Goal: Contribute content: Contribute content

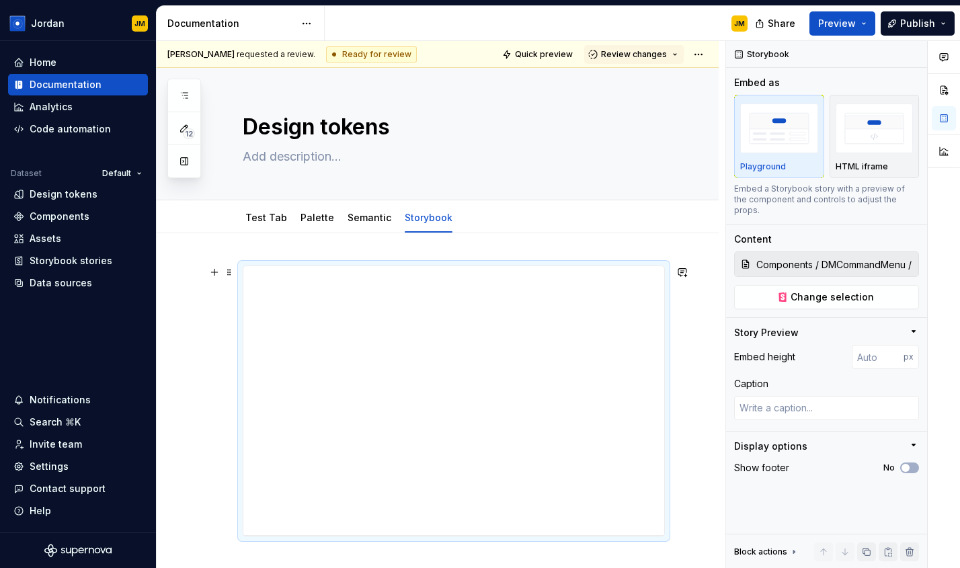
scroll to position [154, 0]
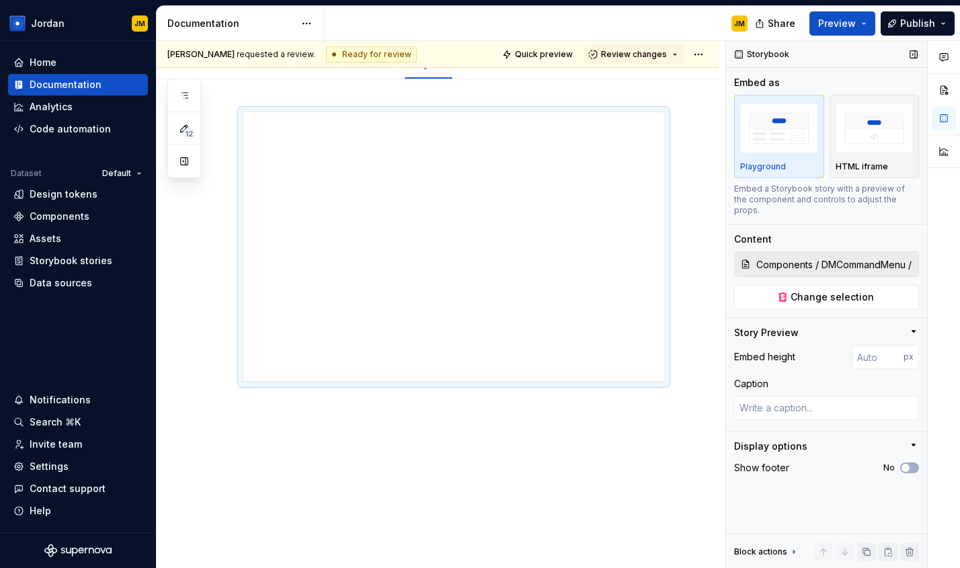
click at [911, 439] on icon "button" at bounding box center [913, 444] width 11 height 11
click at [904, 439] on div "Display options" at bounding box center [821, 448] width 174 height 19
click at [906, 464] on span "button" at bounding box center [905, 468] width 8 height 8
click at [913, 464] on span "button" at bounding box center [913, 468] width 8 height 8
click at [912, 439] on icon "button" at bounding box center [913, 444] width 11 height 11
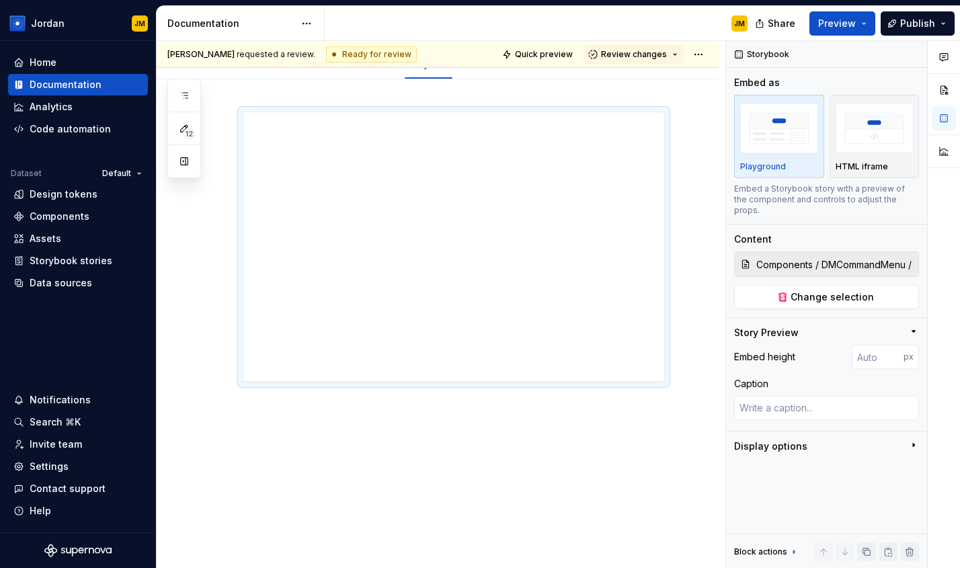
click at [912, 439] on icon "button" at bounding box center [913, 444] width 11 height 11
click at [913, 53] on button "button" at bounding box center [913, 54] width 19 height 19
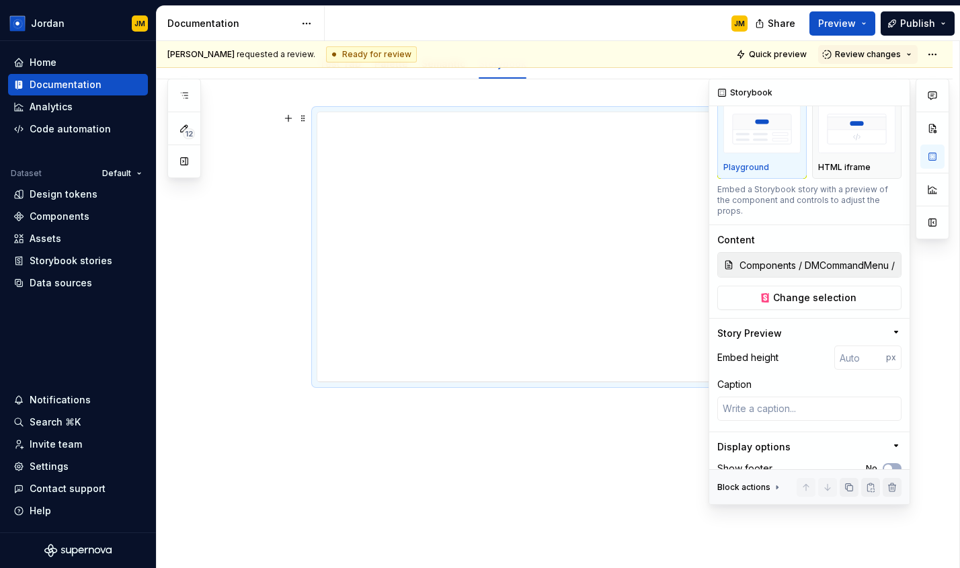
scroll to position [44, 0]
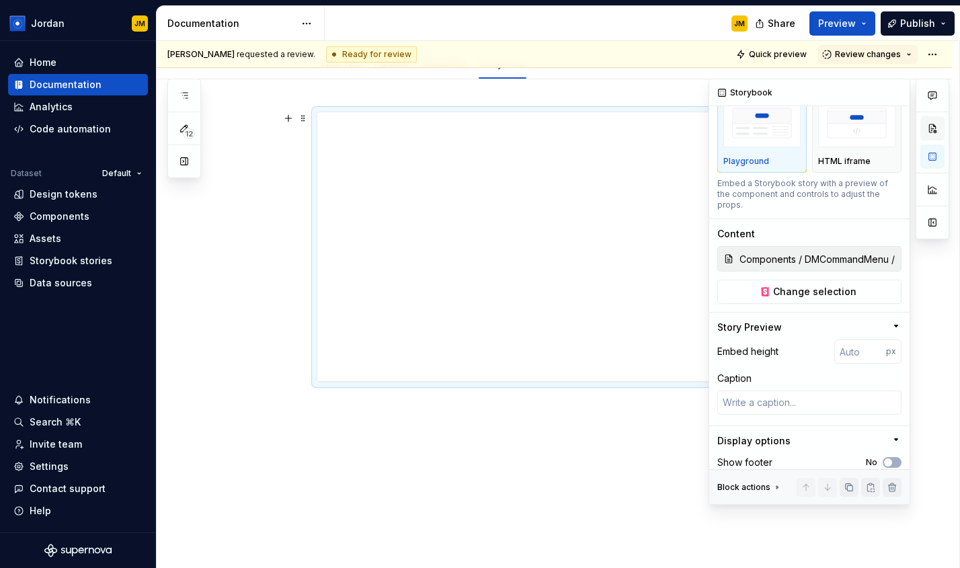
click at [933, 133] on button "button" at bounding box center [932, 128] width 24 height 24
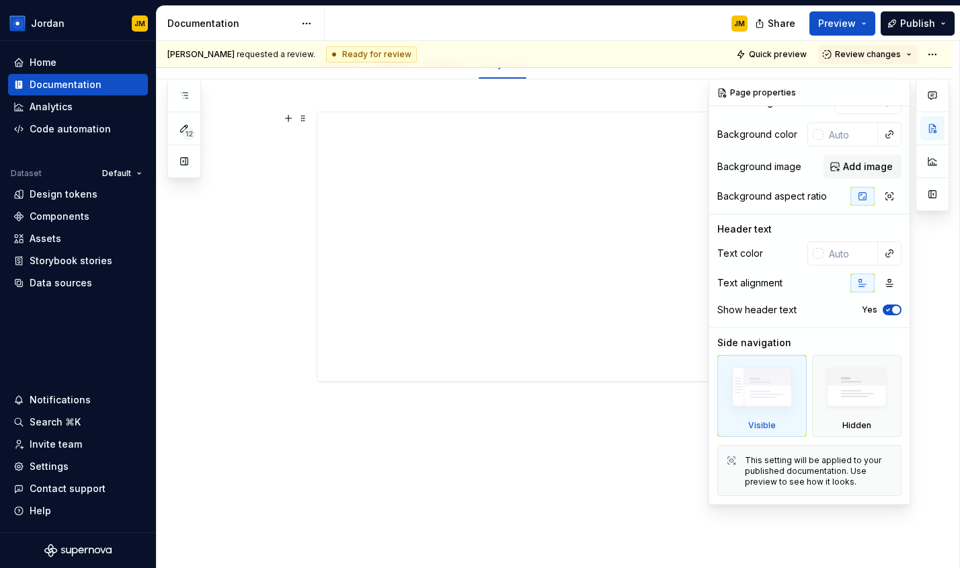
scroll to position [0, 0]
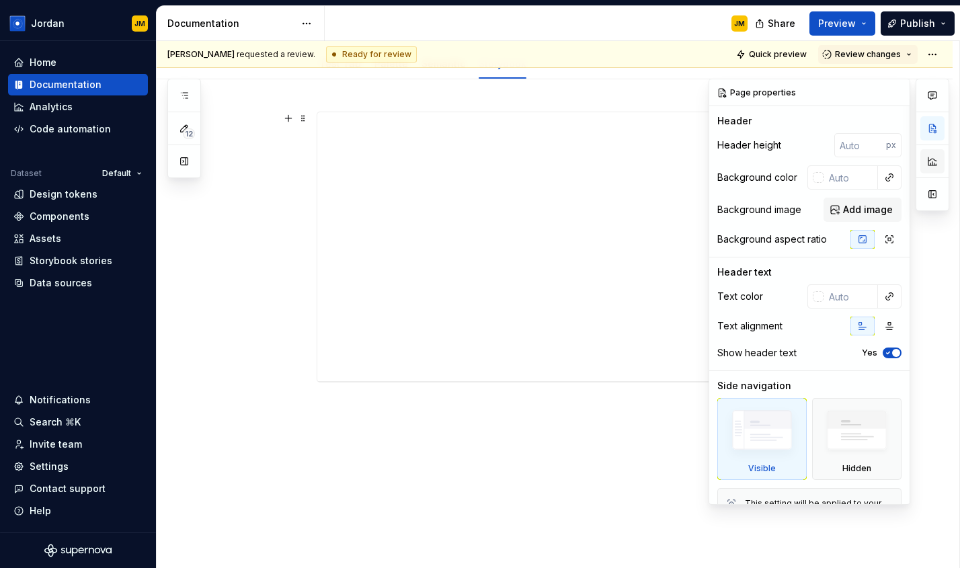
click at [934, 168] on button "button" at bounding box center [932, 161] width 24 height 24
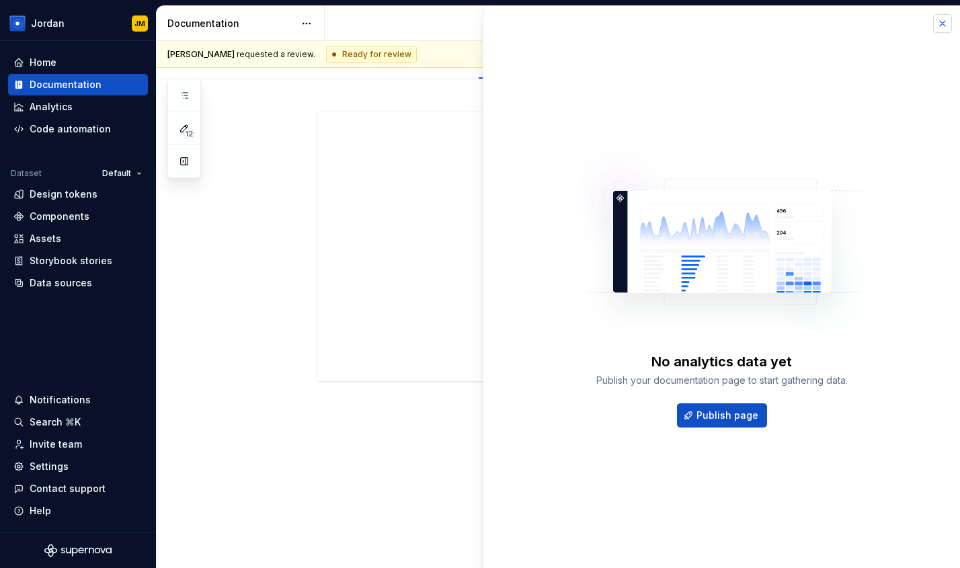
click at [944, 24] on button "button" at bounding box center [942, 23] width 19 height 19
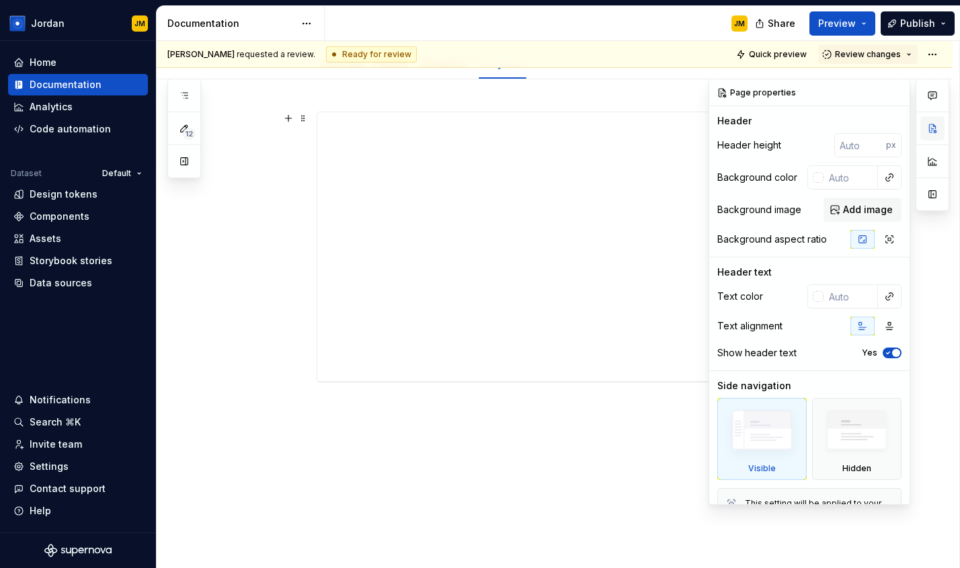
click at [935, 128] on button "button" at bounding box center [932, 128] width 24 height 24
click at [896, 94] on button "button" at bounding box center [895, 92] width 19 height 19
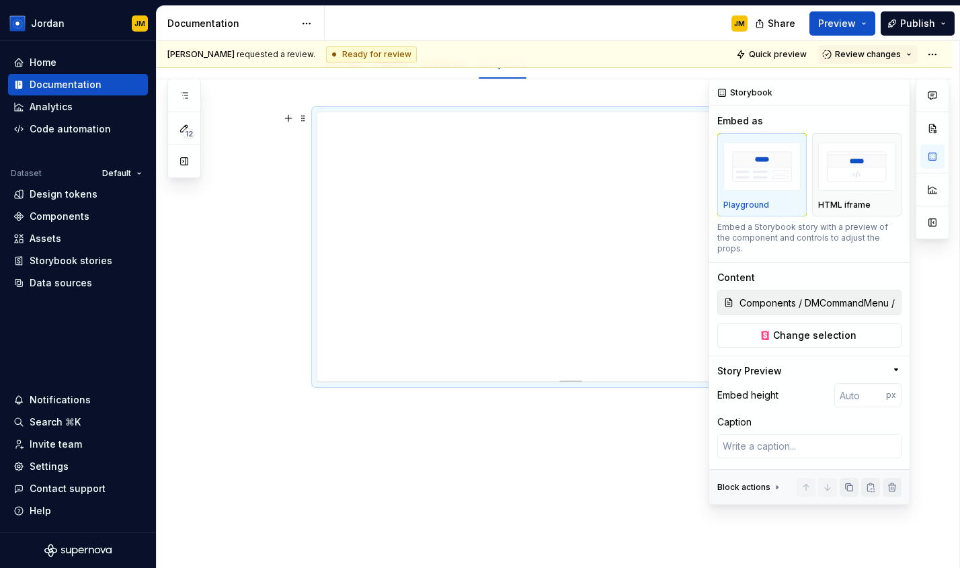
click at [782, 192] on div "button" at bounding box center [761, 166] width 77 height 55
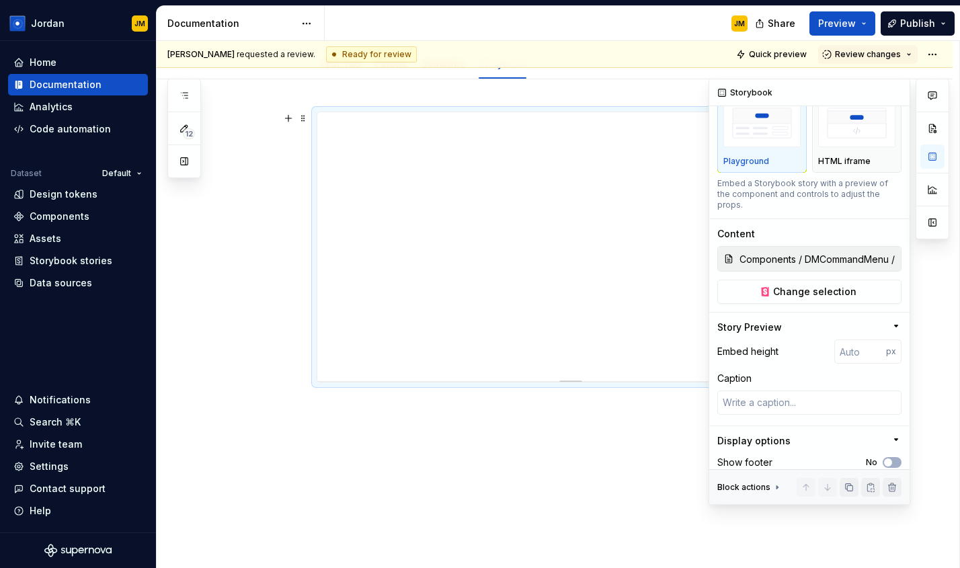
click at [893, 321] on icon "button" at bounding box center [895, 326] width 11 height 11
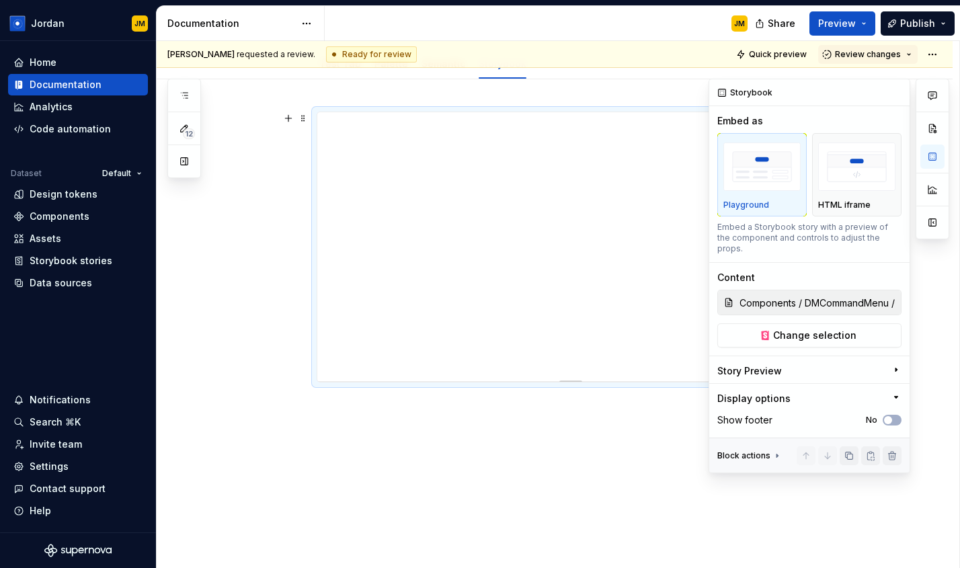
scroll to position [0, 0]
click at [894, 364] on icon "button" at bounding box center [895, 369] width 11 height 11
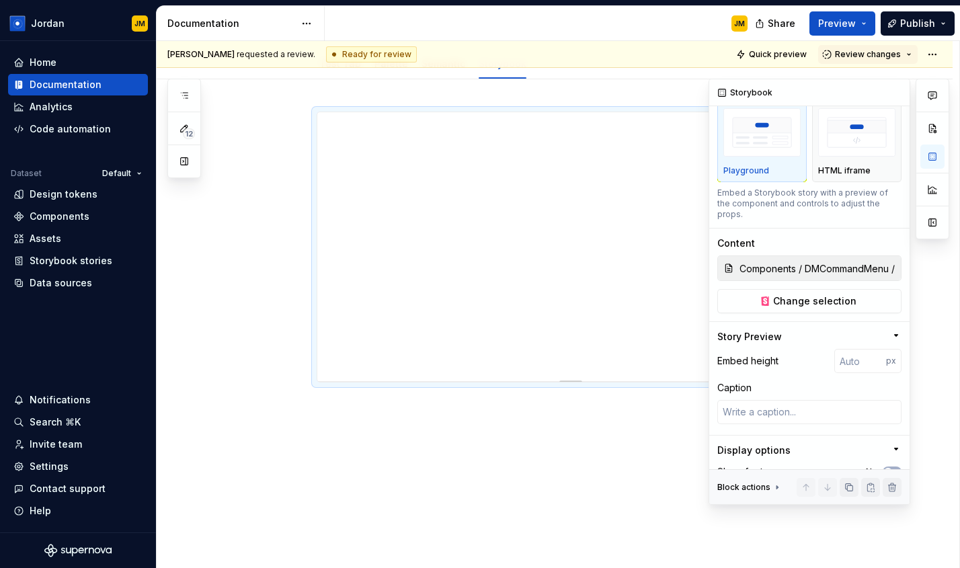
scroll to position [44, 0]
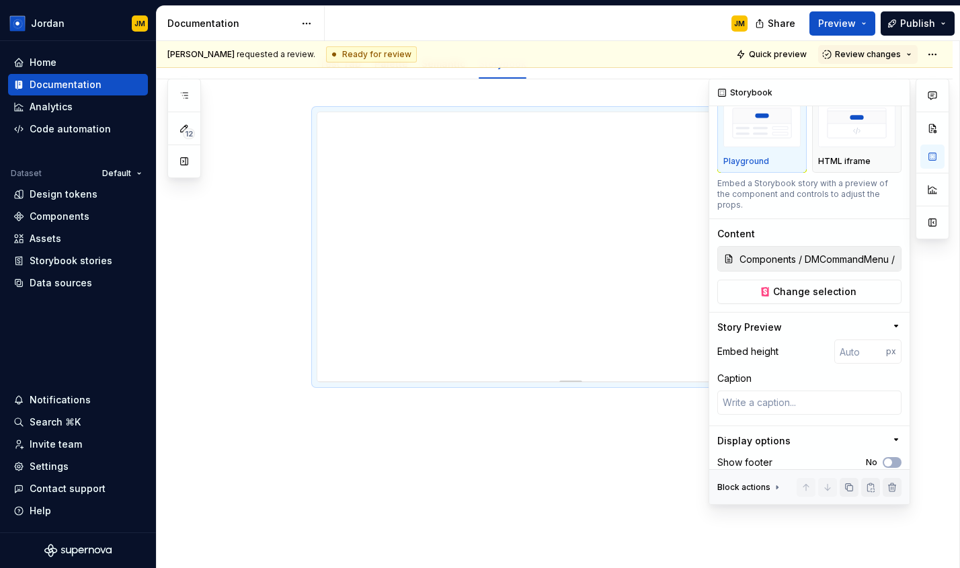
click at [775, 482] on icon at bounding box center [776, 487] width 11 height 11
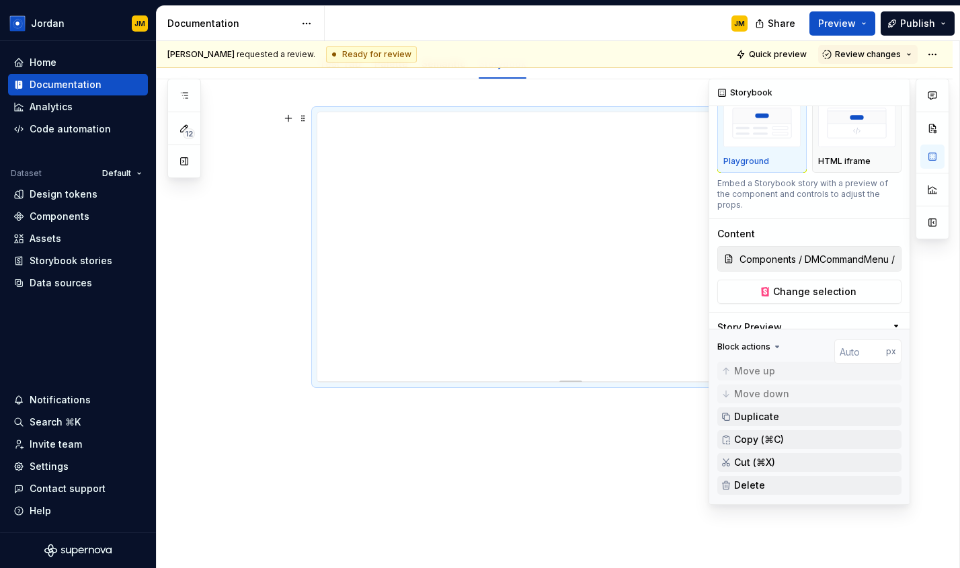
click at [892, 321] on icon "button" at bounding box center [895, 326] width 11 height 11
type textarea "*"
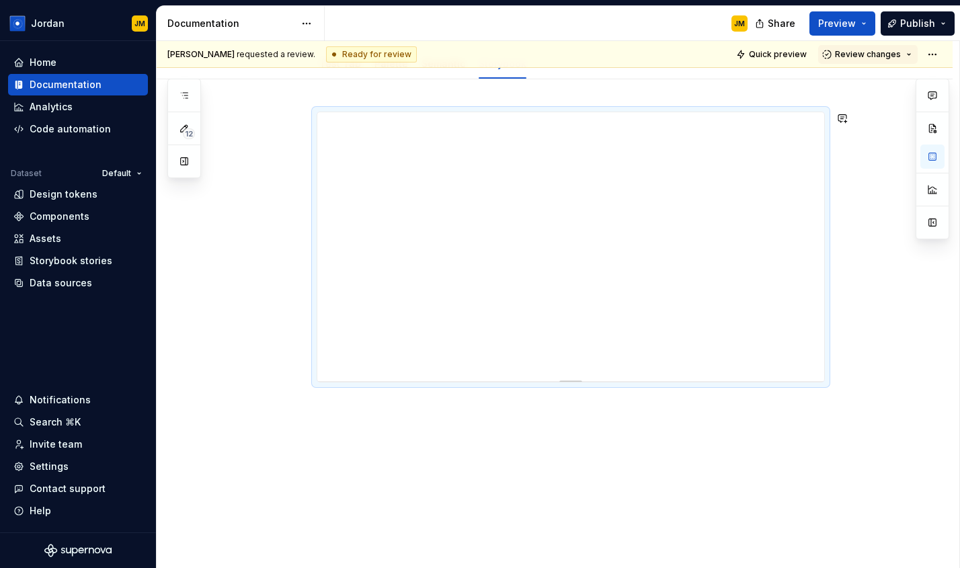
click at [424, 408] on div "[PERSON_NAME] requested a review. Ready for review Quick preview Review changes…" at bounding box center [558, 304] width 802 height 527
click at [849, 380] on div at bounding box center [555, 324] width 796 height 490
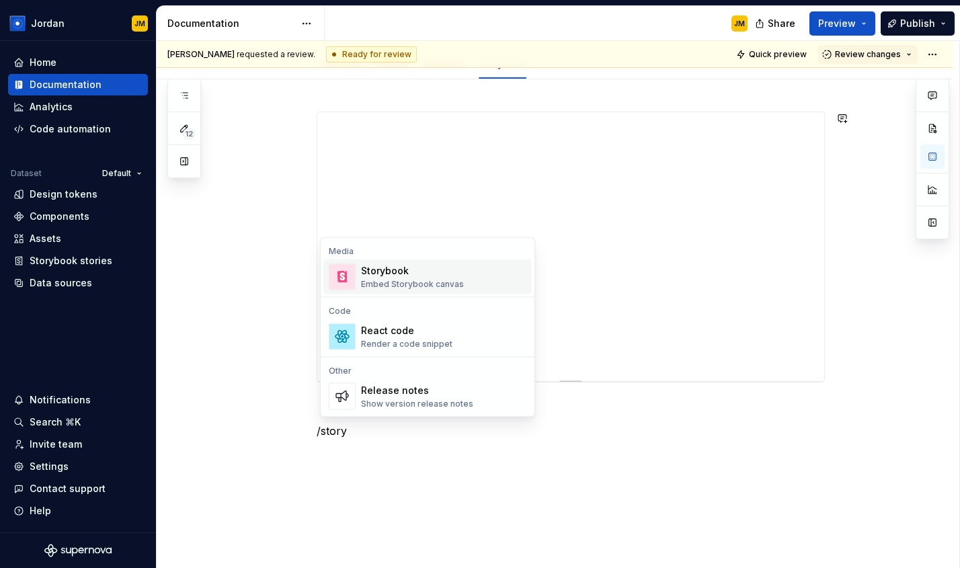
click at [419, 277] on div "Storybook" at bounding box center [412, 270] width 103 height 13
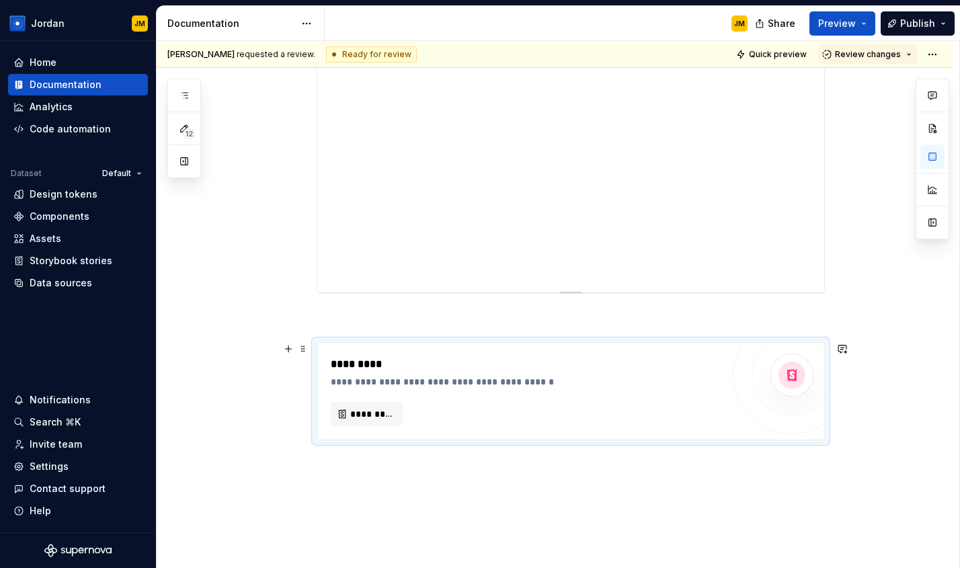
scroll to position [250, 0]
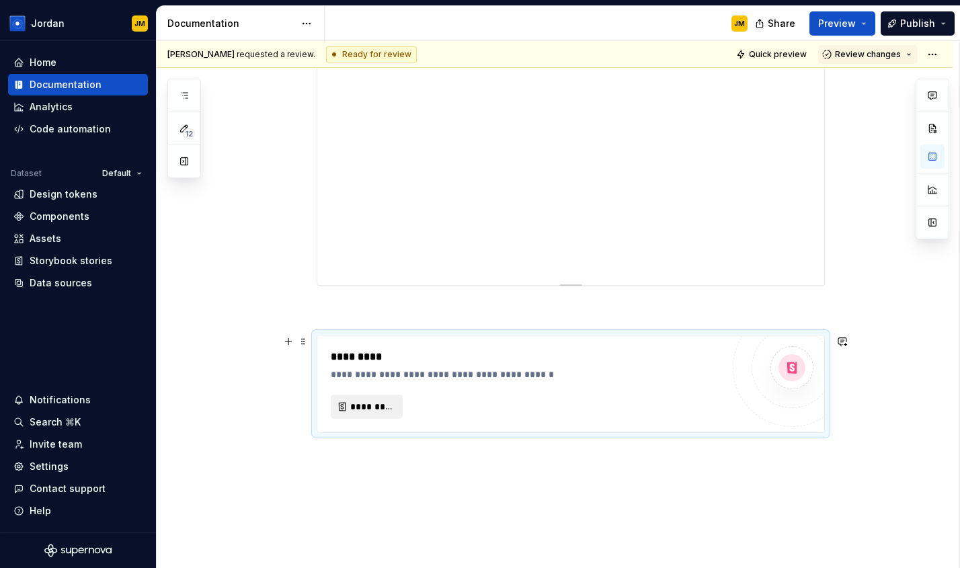
click at [383, 411] on span "*********" at bounding box center [372, 406] width 44 height 13
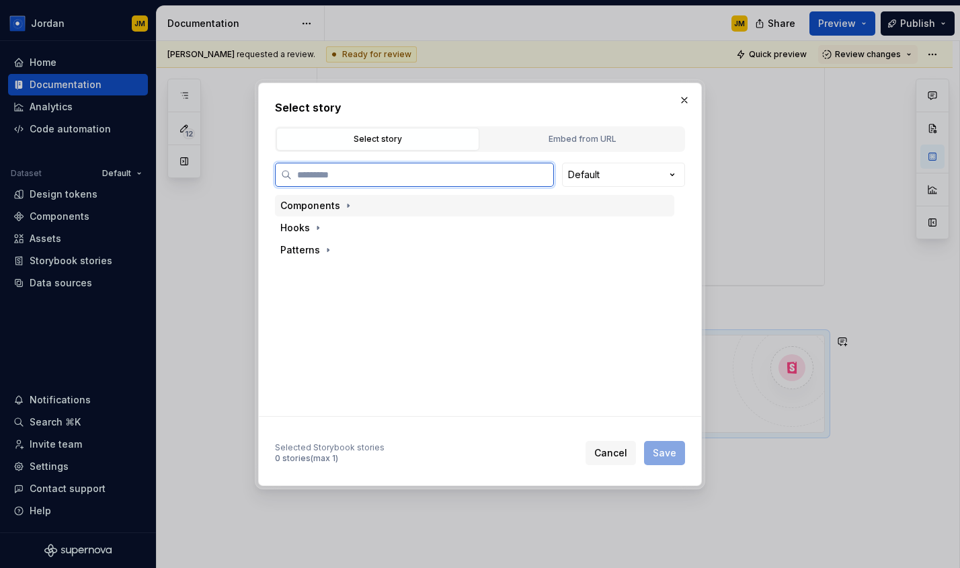
click at [335, 208] on div "Components" at bounding box center [310, 205] width 60 height 13
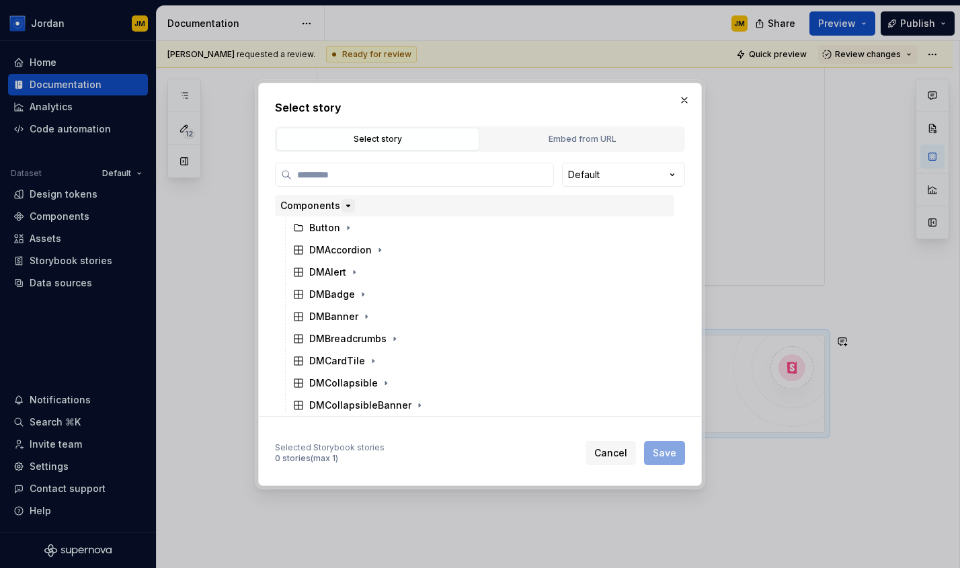
click at [343, 206] on icon "button" at bounding box center [348, 205] width 11 height 11
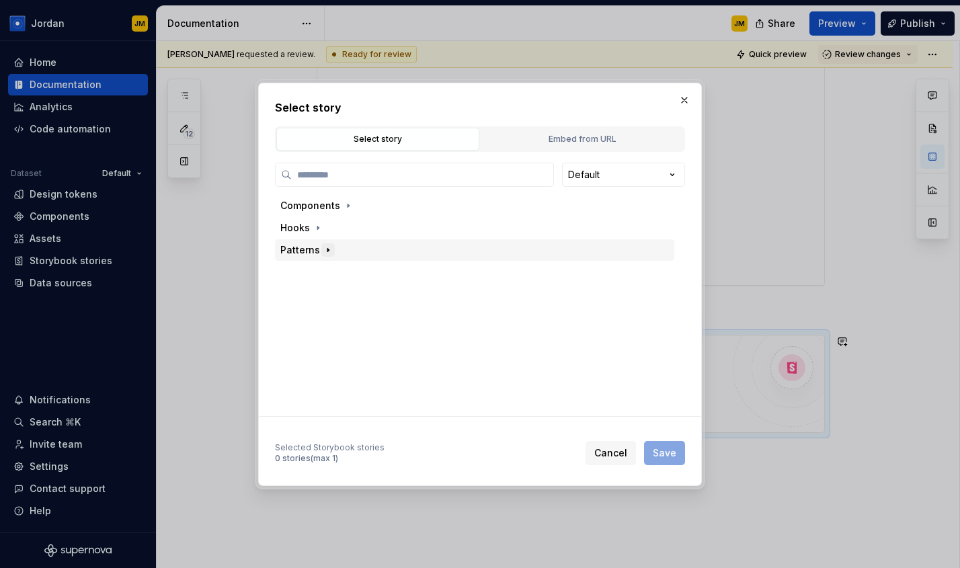
click at [325, 251] on icon "button" at bounding box center [328, 250] width 11 height 11
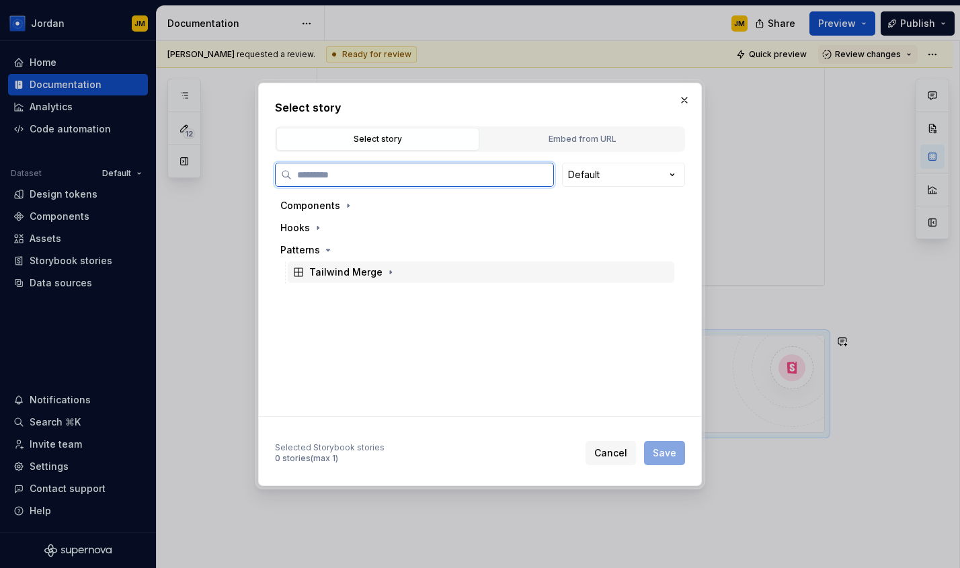
click at [378, 273] on div "Tailwind Merge" at bounding box center [353, 271] width 88 height 13
click at [341, 297] on div "Base" at bounding box center [334, 294] width 24 height 13
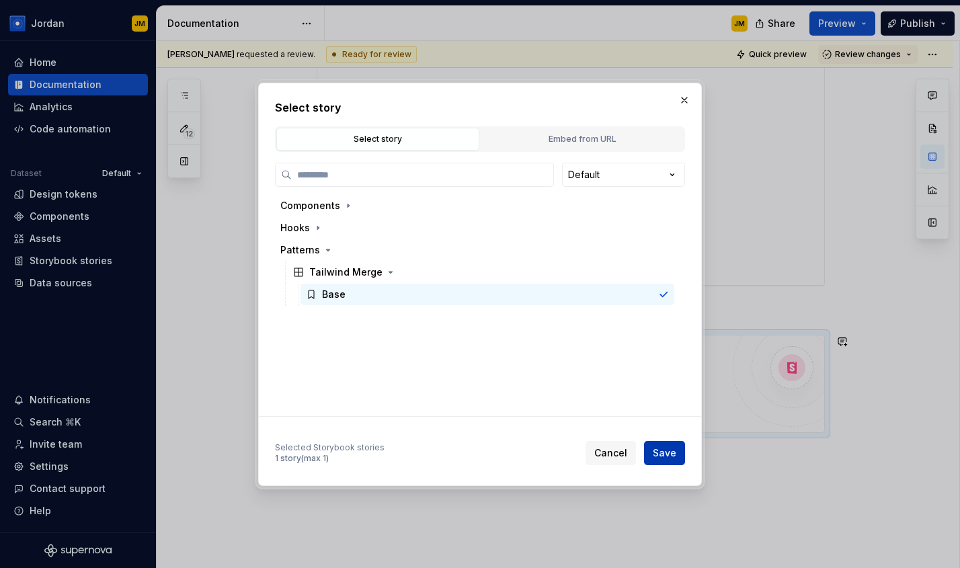
click at [676, 457] on button "Save" at bounding box center [664, 453] width 41 height 24
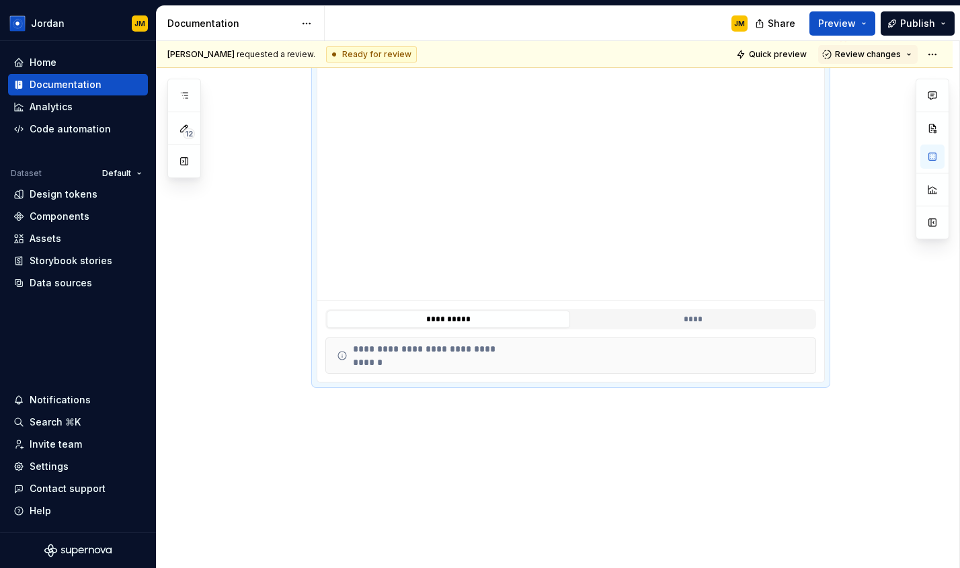
scroll to position [454, 0]
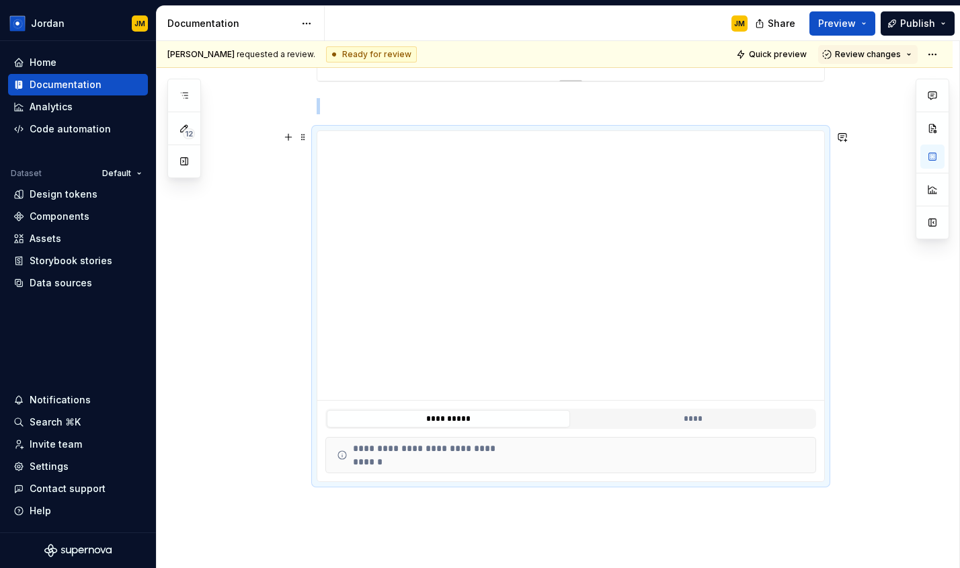
click at [862, 227] on div "**********" at bounding box center [555, 224] width 796 height 890
click at [853, 473] on div "**********" at bounding box center [555, 224] width 796 height 890
click at [451, 488] on div "**********" at bounding box center [570, 154] width 508 height 687
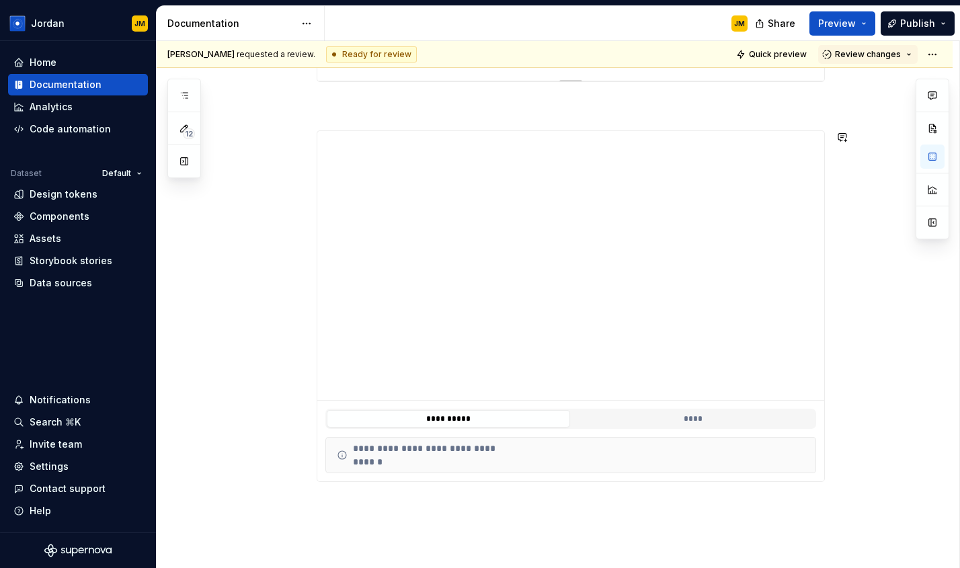
click at [450, 504] on div "**********" at bounding box center [555, 224] width 796 height 890
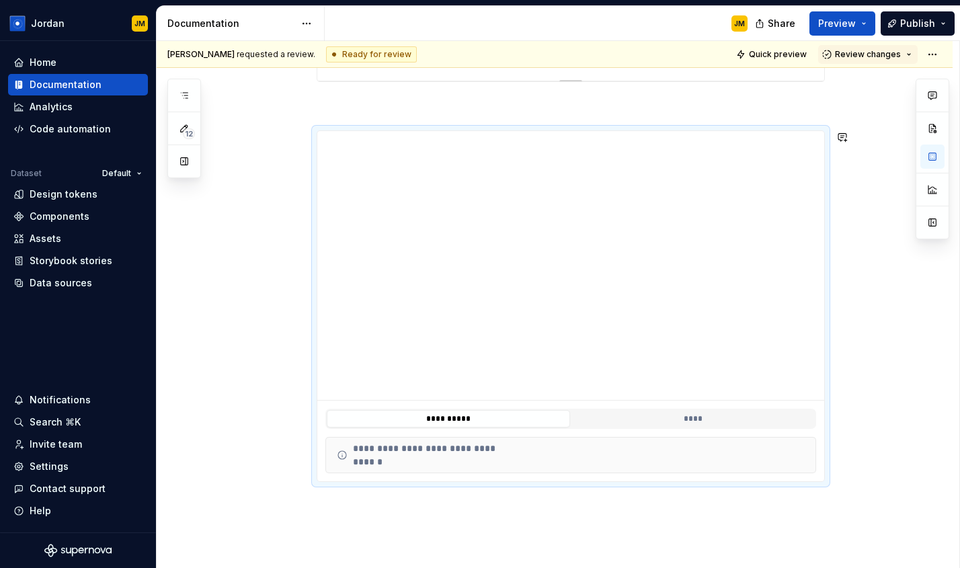
scroll to position [186, 0]
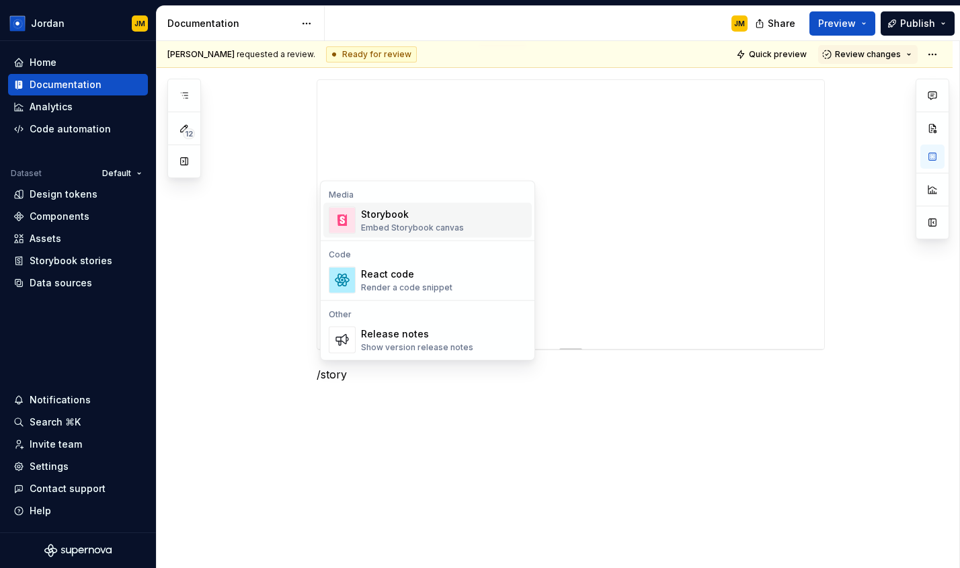
click at [443, 227] on div "Embed Storybook canvas" at bounding box center [412, 227] width 103 height 11
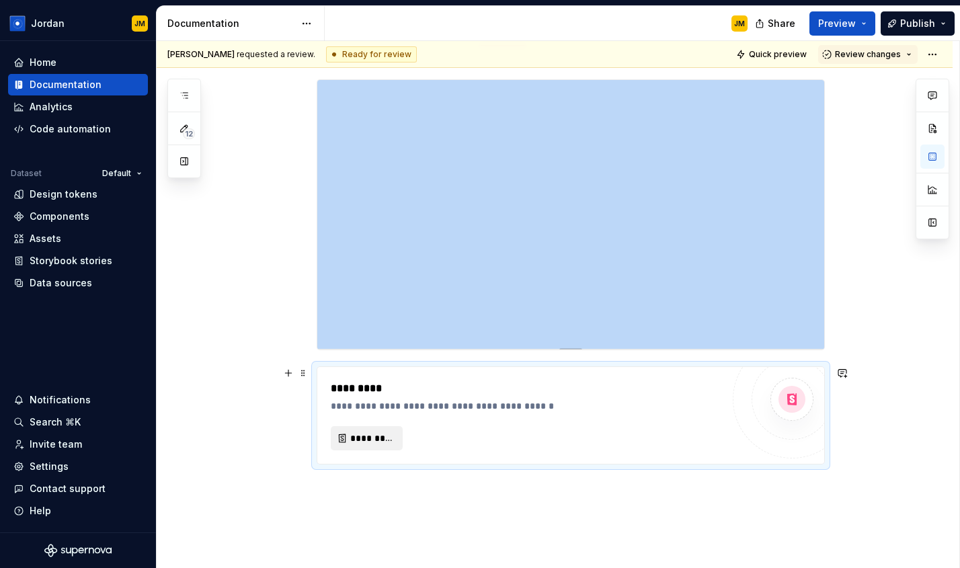
click at [374, 446] on button "*********" at bounding box center [367, 438] width 72 height 24
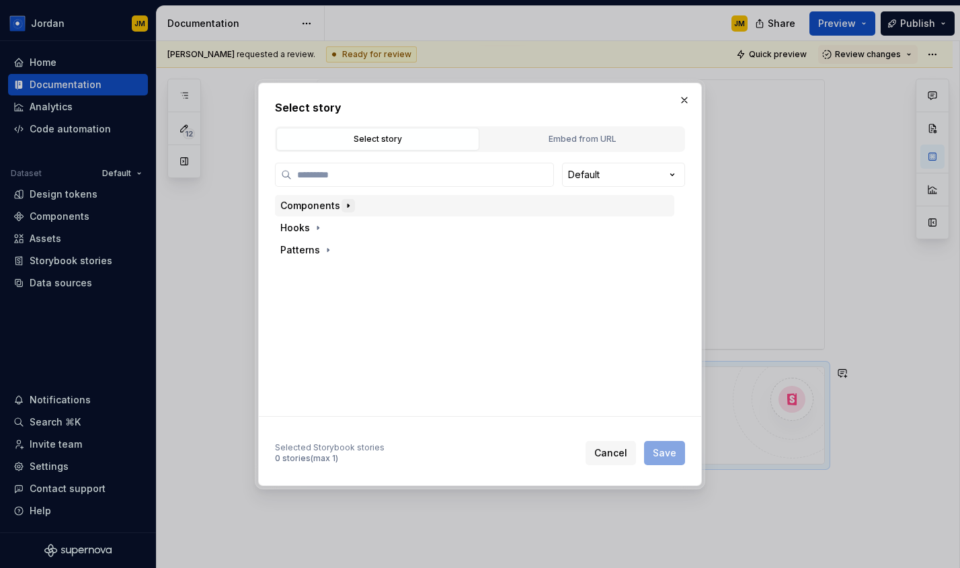
click at [345, 203] on icon "button" at bounding box center [348, 205] width 11 height 11
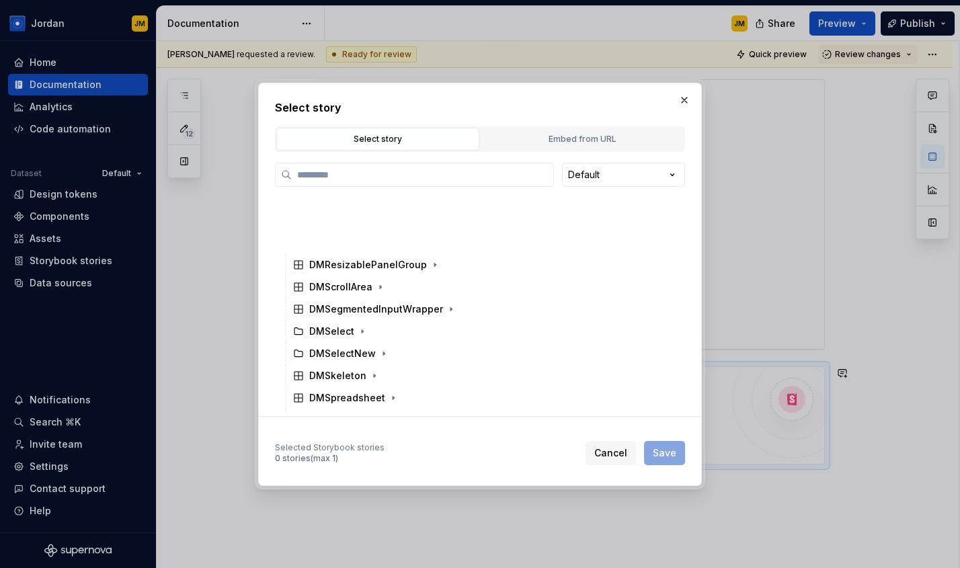
scroll to position [1498, 0]
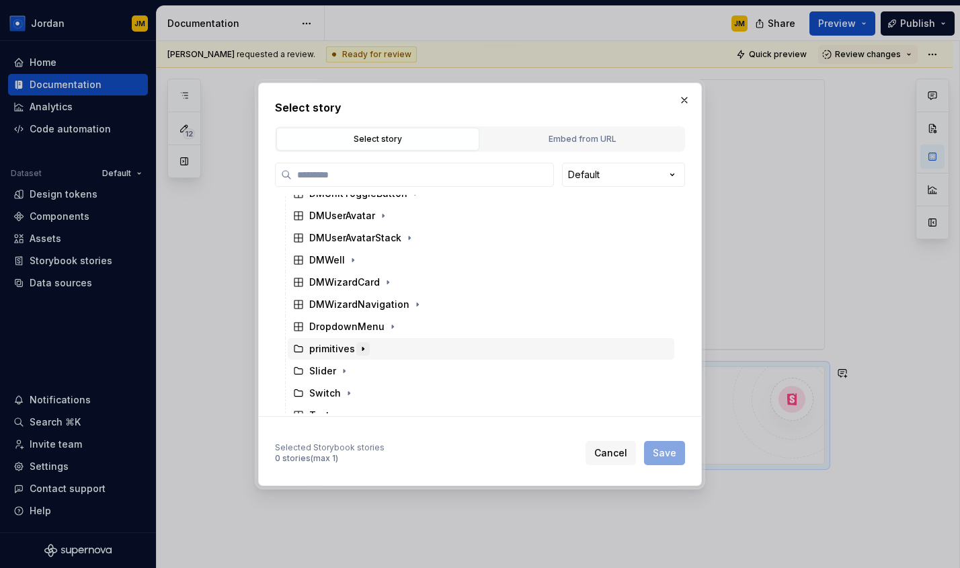
click at [359, 346] on icon "button" at bounding box center [362, 348] width 11 height 11
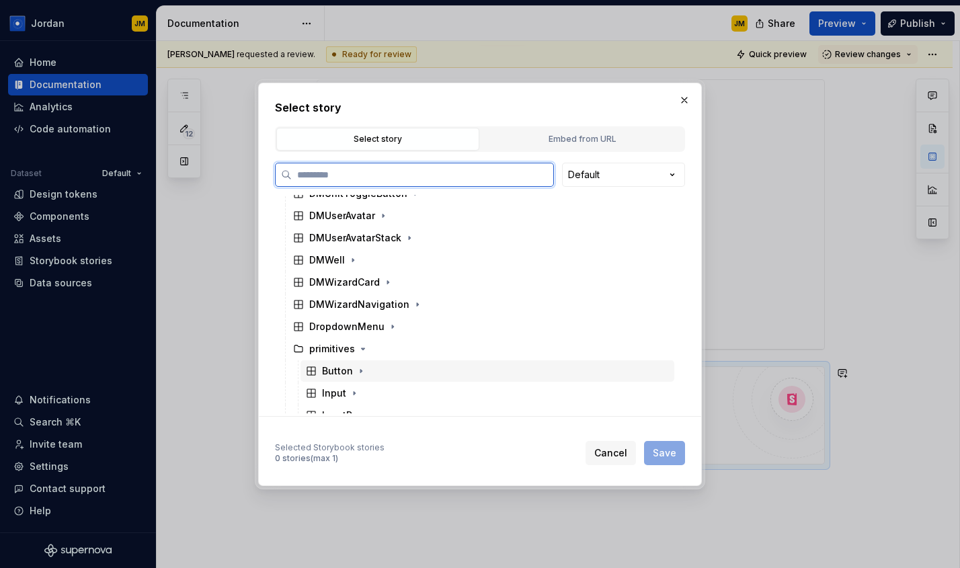
click at [345, 371] on div "Button" at bounding box center [337, 370] width 31 height 13
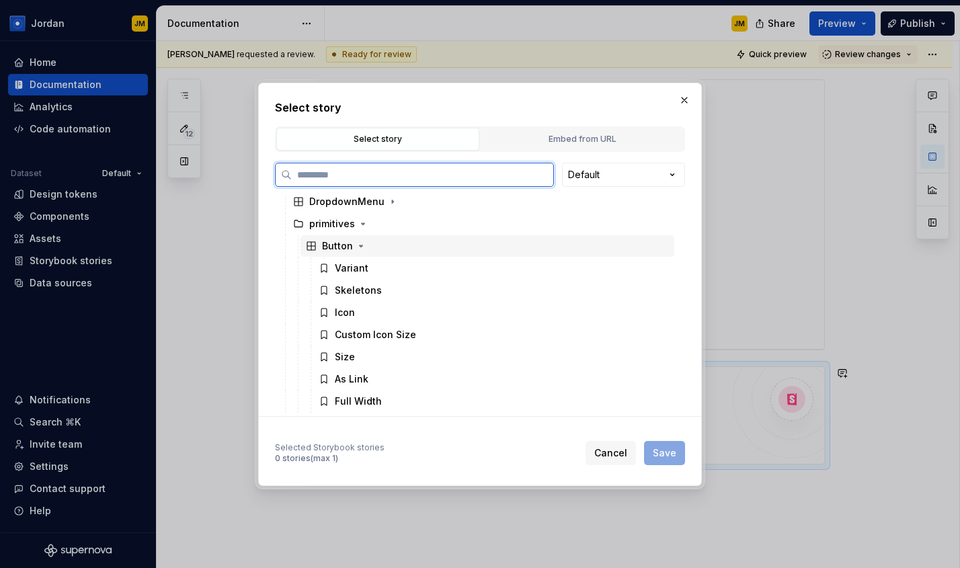
scroll to position [1645, 0]
click at [353, 252] on div "Variant" at bounding box center [352, 245] width 34 height 13
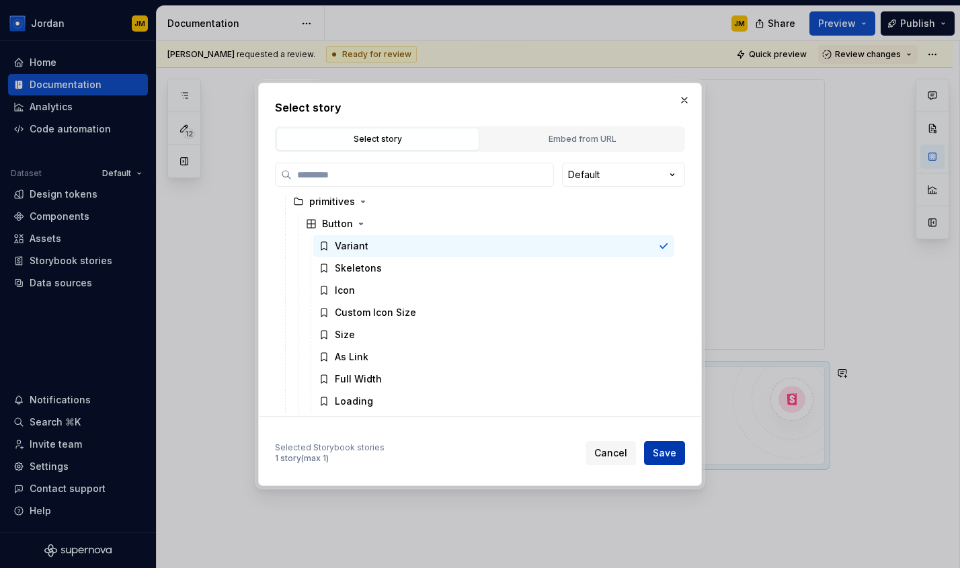
click at [663, 454] on span "Save" at bounding box center [664, 452] width 24 height 13
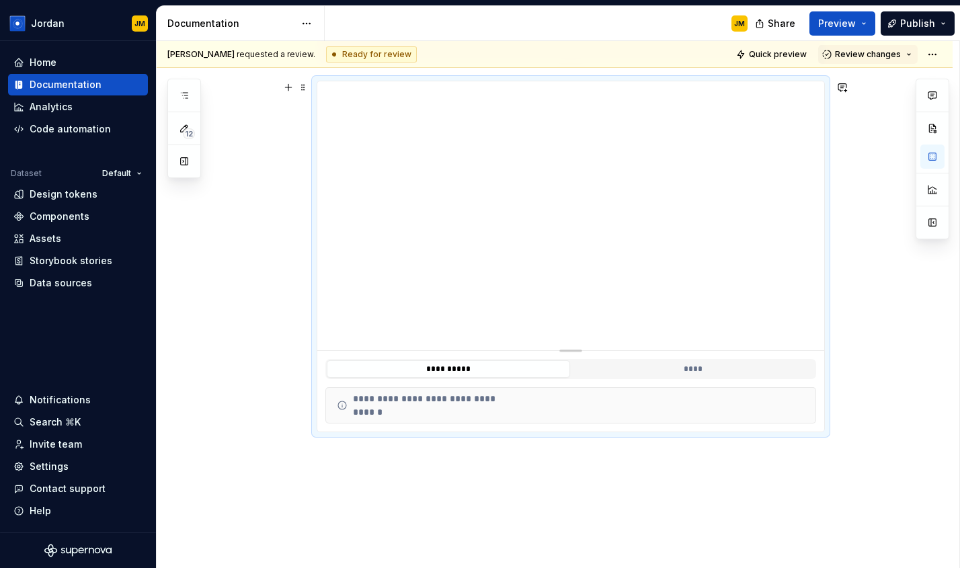
scroll to position [502, 0]
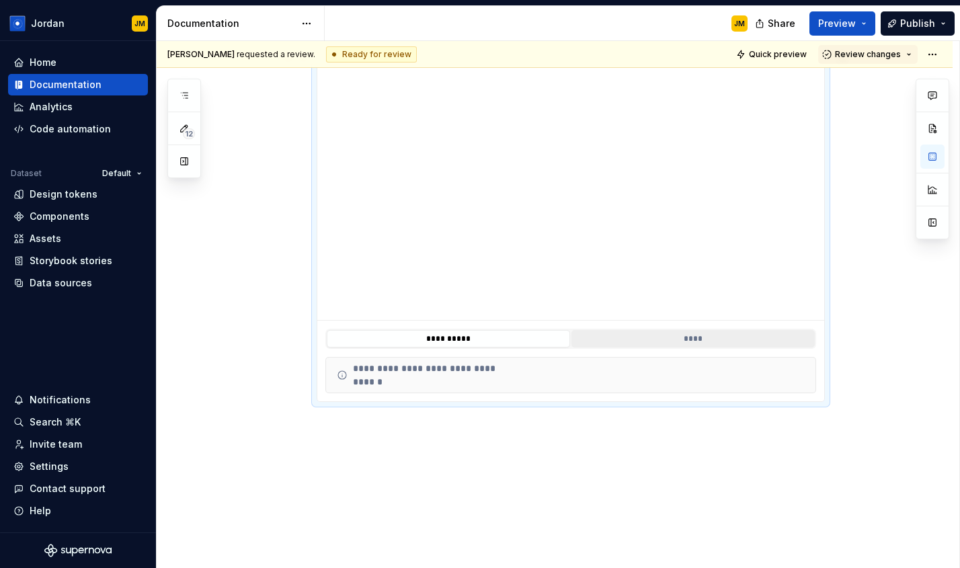
click at [704, 343] on button "****" at bounding box center [692, 338] width 243 height 17
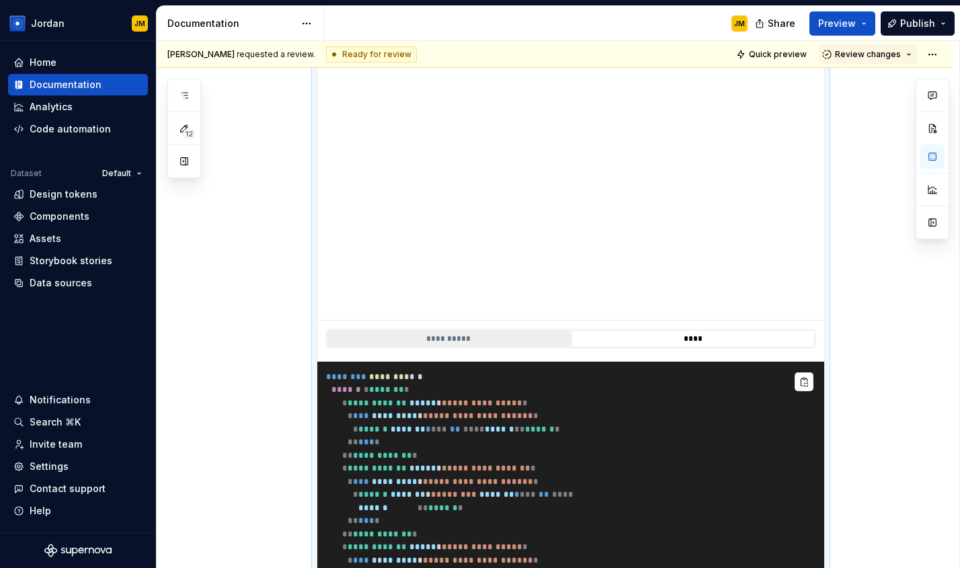
click at [519, 339] on button "**********" at bounding box center [448, 338] width 243 height 17
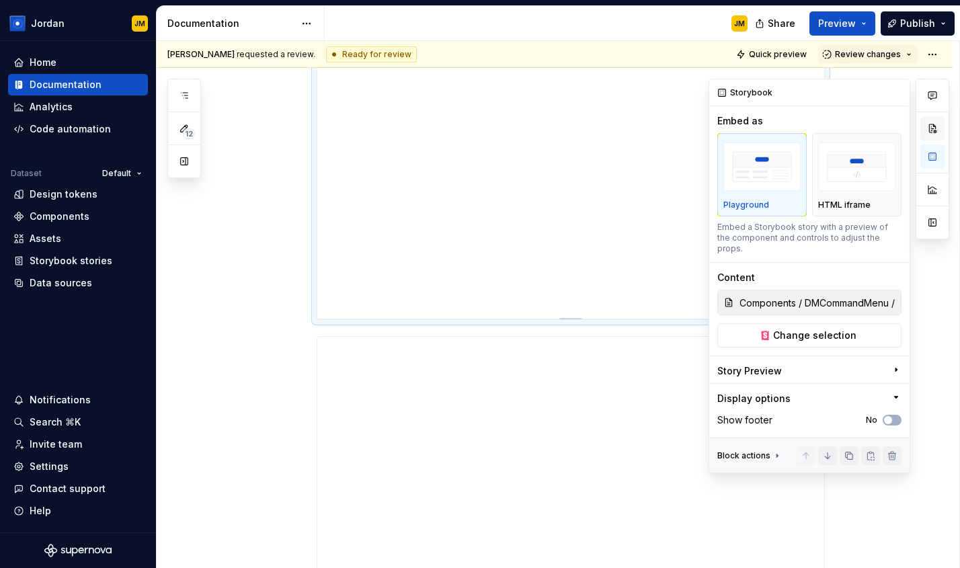
scroll to position [0, 0]
click at [898, 364] on icon "button" at bounding box center [895, 369] width 11 height 11
type textarea "*"
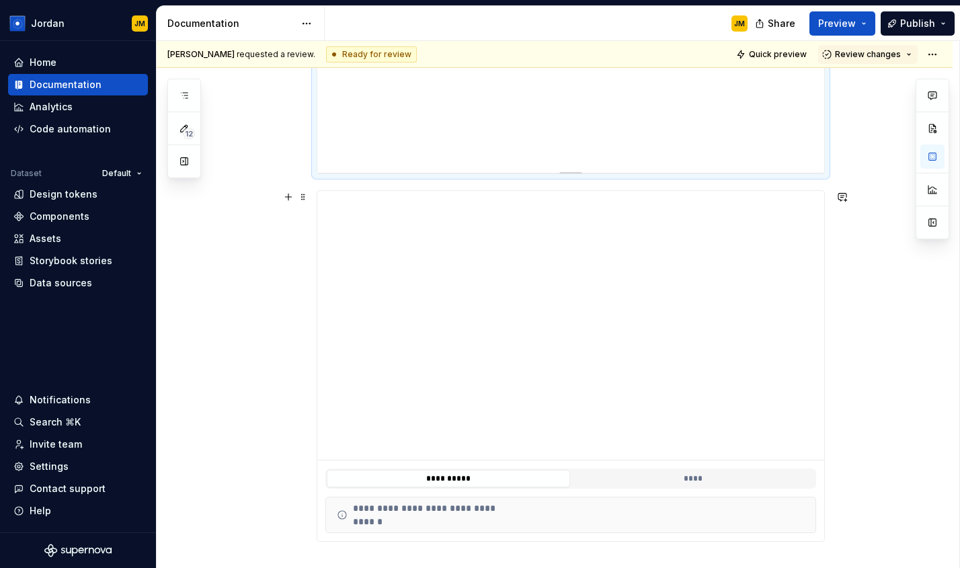
scroll to position [443, 0]
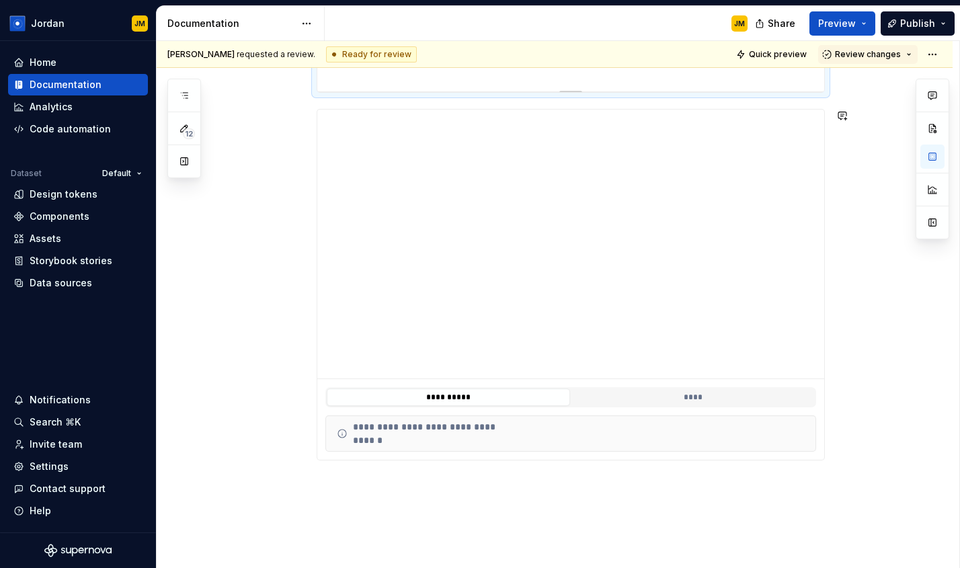
click at [764, 480] on div "**********" at bounding box center [555, 218] width 796 height 857
click at [843, 453] on div "**********" at bounding box center [555, 218] width 796 height 857
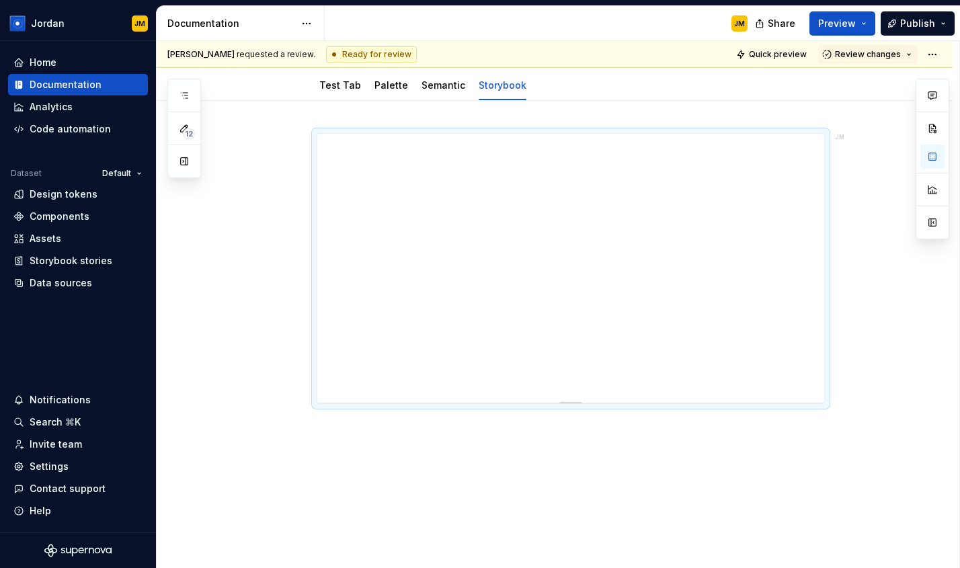
scroll to position [154, 0]
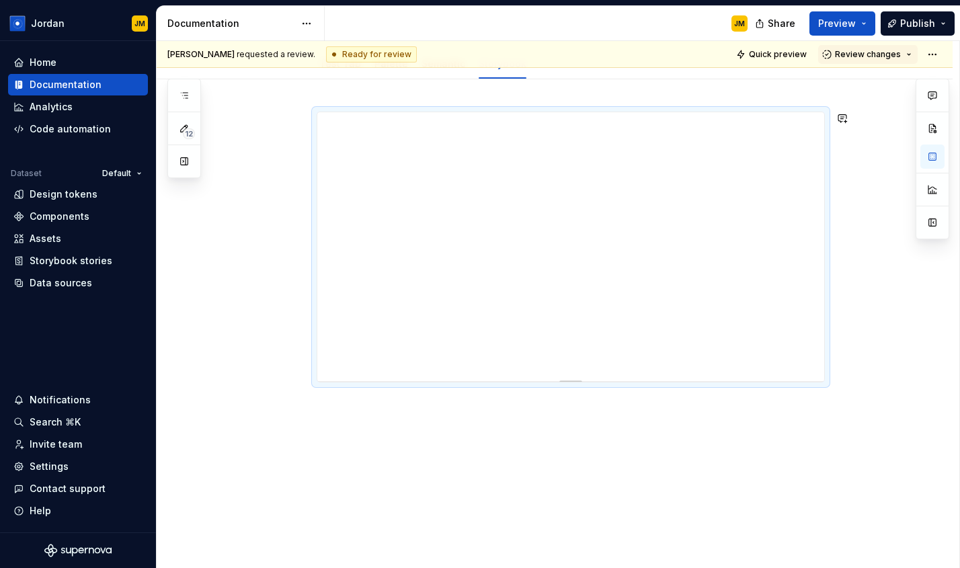
click at [496, 432] on div at bounding box center [555, 324] width 796 height 490
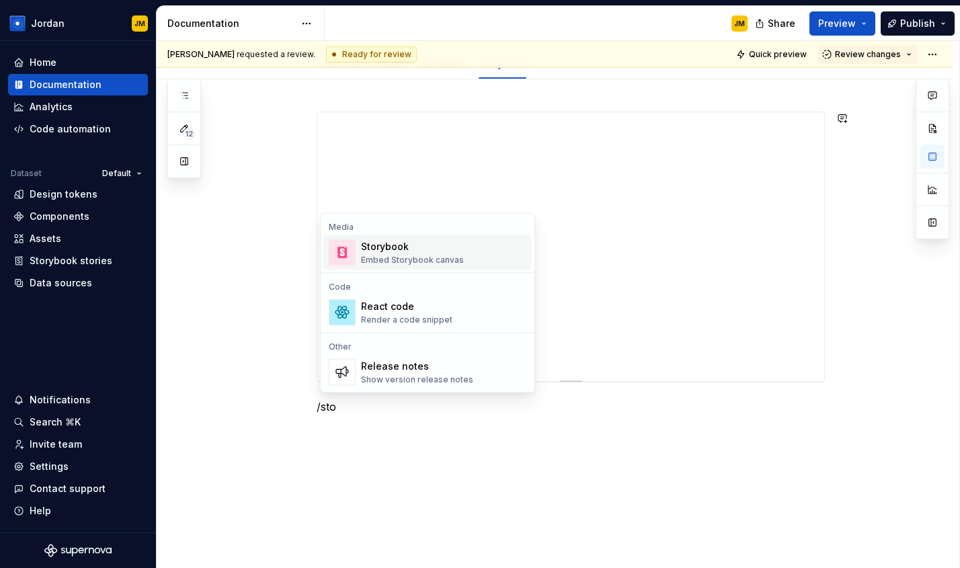
click at [488, 257] on div "Storybook Embed Storybook canvas" at bounding box center [443, 252] width 165 height 27
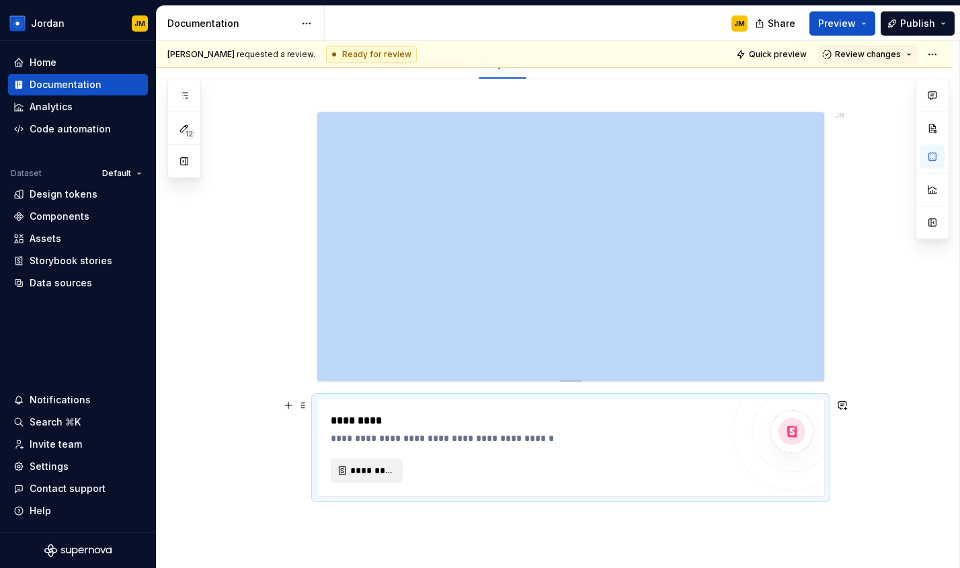
click at [386, 469] on span "*********" at bounding box center [372, 470] width 44 height 13
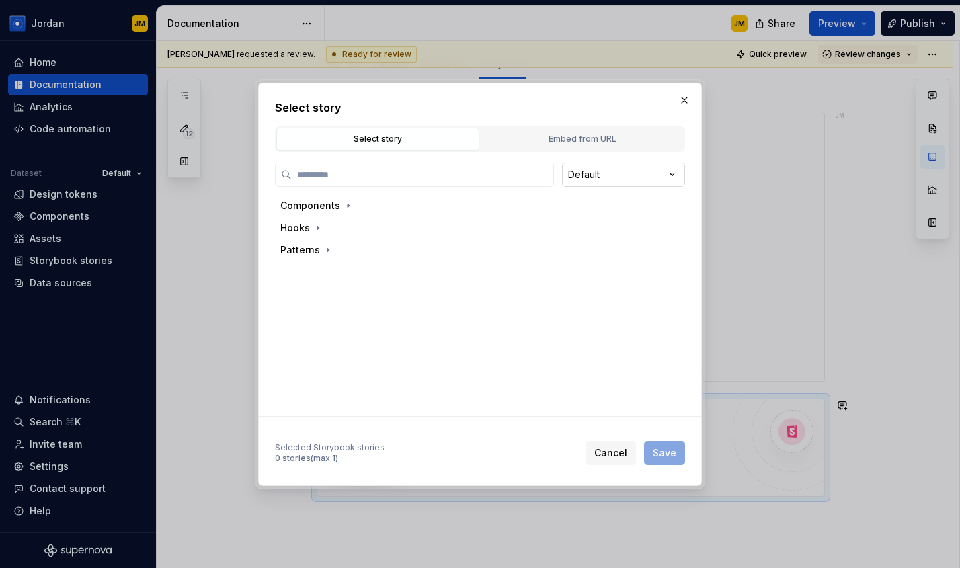
click at [595, 185] on div "Select story Select story Embed from URL Default Components Hooks Patterns Sele…" at bounding box center [480, 284] width 960 height 568
click at [497, 176] on div "Select story Select story Embed from URL Default Components Hooks Patterns Sele…" at bounding box center [480, 284] width 960 height 568
click at [350, 205] on icon "button" at bounding box center [348, 205] width 11 height 11
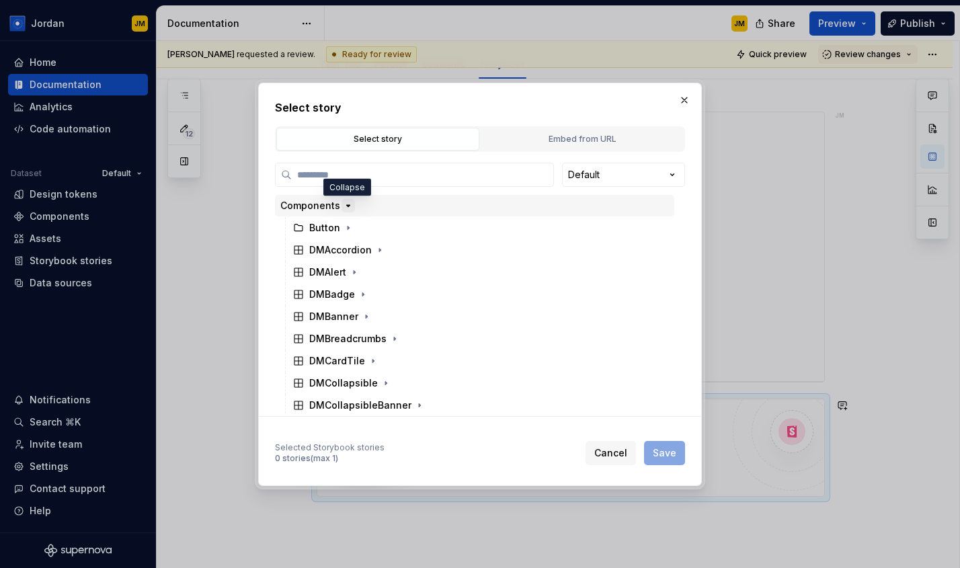
click at [350, 205] on icon "button" at bounding box center [348, 205] width 11 height 11
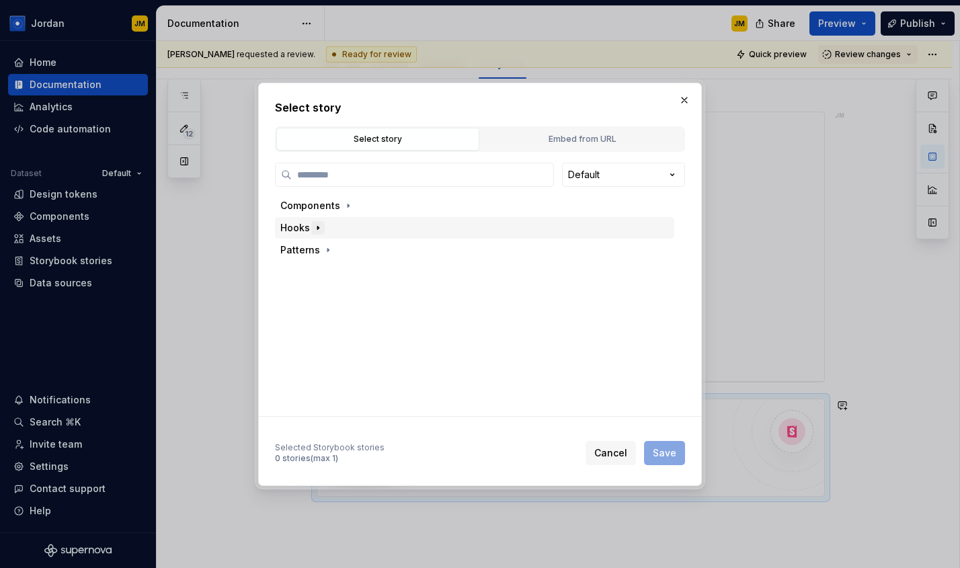
click at [311, 229] on button "button" at bounding box center [317, 227] width 13 height 13
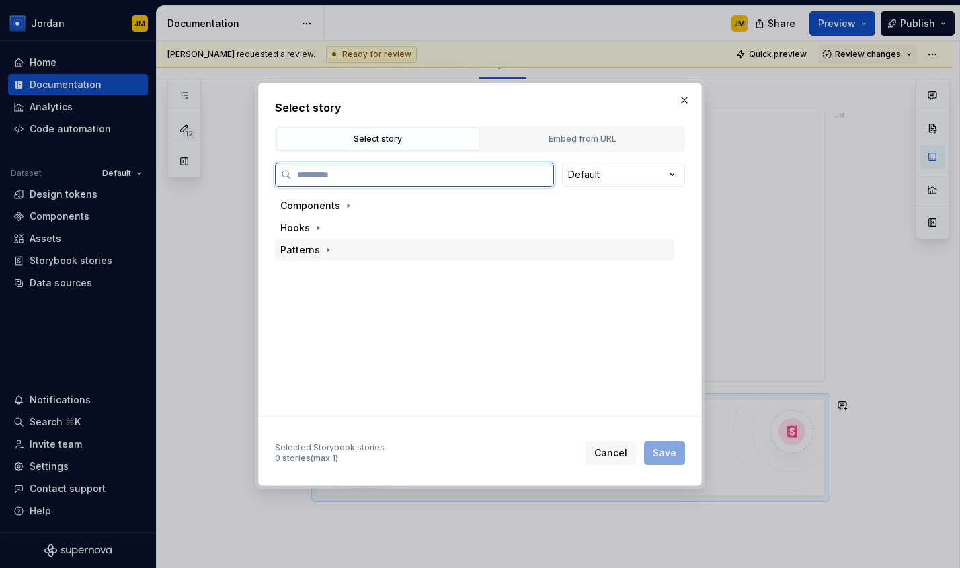
click at [311, 254] on div "Patterns" at bounding box center [300, 249] width 40 height 13
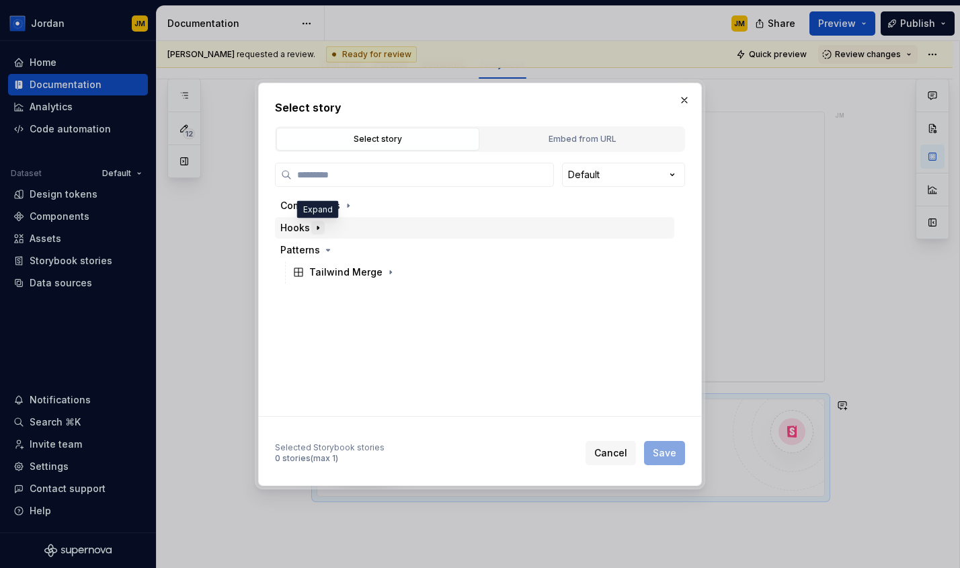
click at [312, 230] on icon "button" at bounding box center [317, 227] width 11 height 11
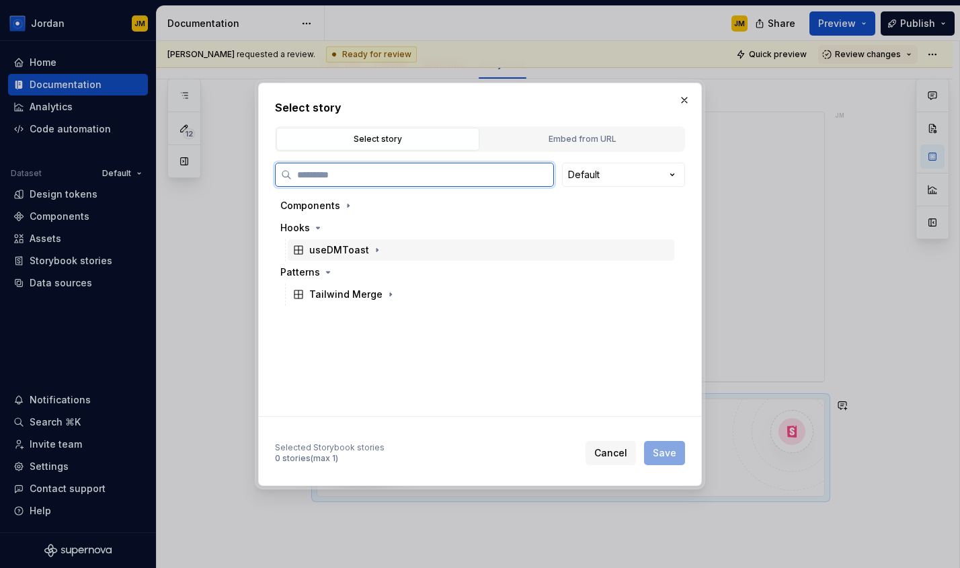
click at [334, 243] on div "useDMToast" at bounding box center [339, 249] width 60 height 13
click at [337, 273] on div "Docs" at bounding box center [334, 271] width 24 height 13
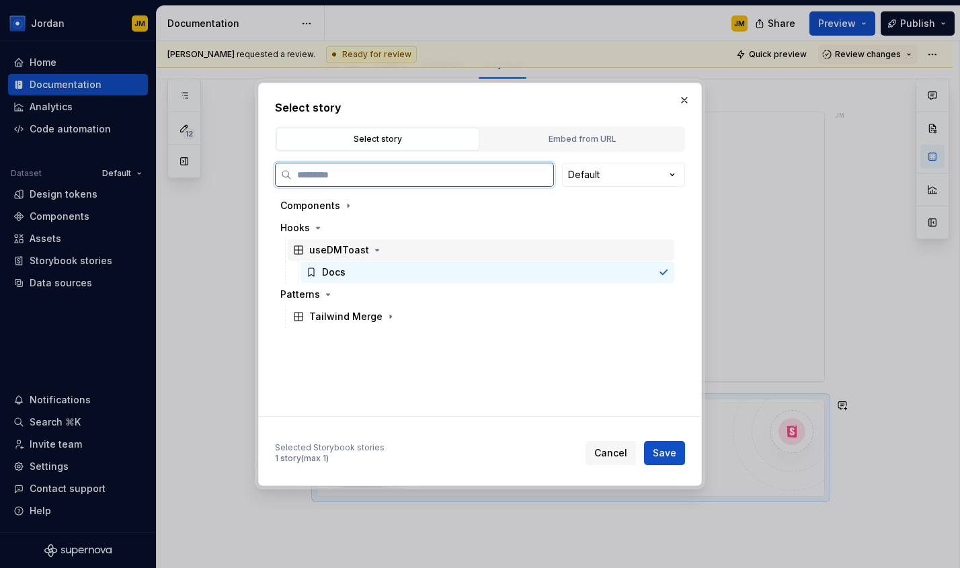
click at [335, 248] on div "useDMToast" at bounding box center [339, 249] width 60 height 13
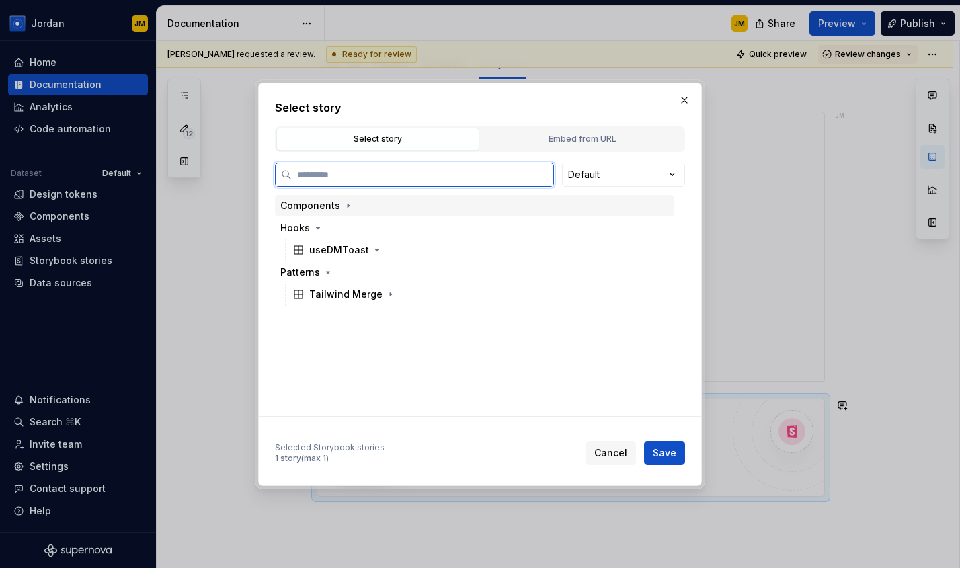
click at [335, 210] on div "Components" at bounding box center [310, 205] width 60 height 13
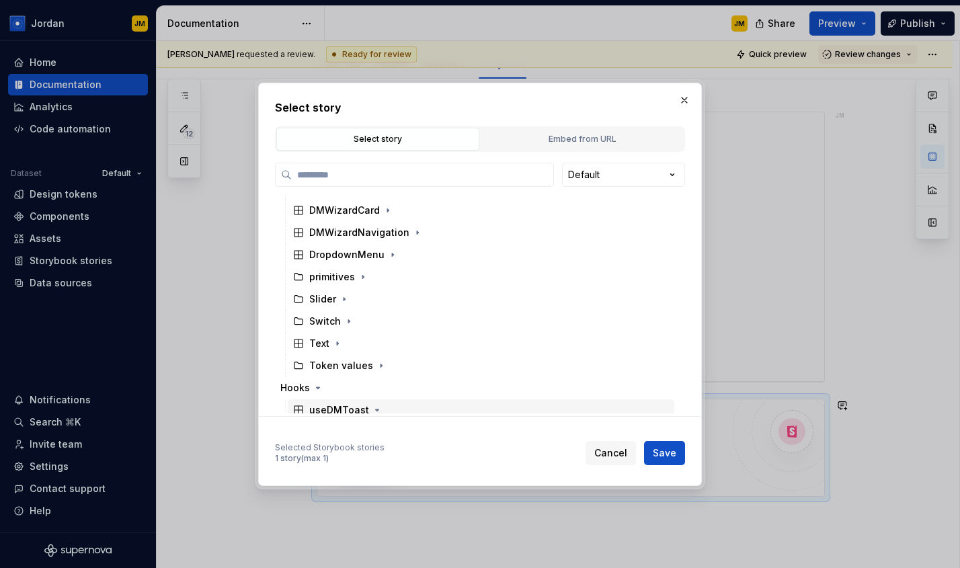
scroll to position [1566, 0]
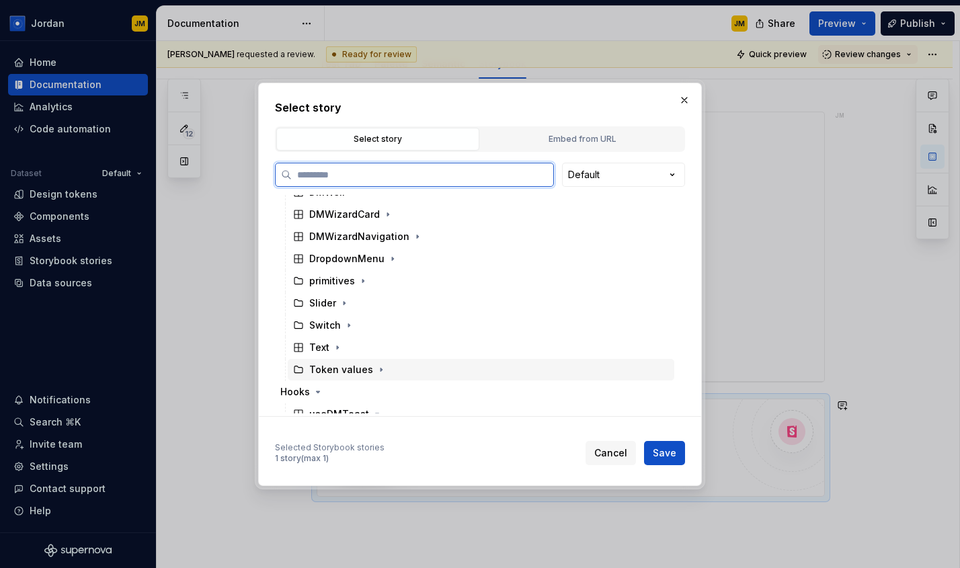
click at [365, 370] on div "Token values" at bounding box center [341, 369] width 64 height 13
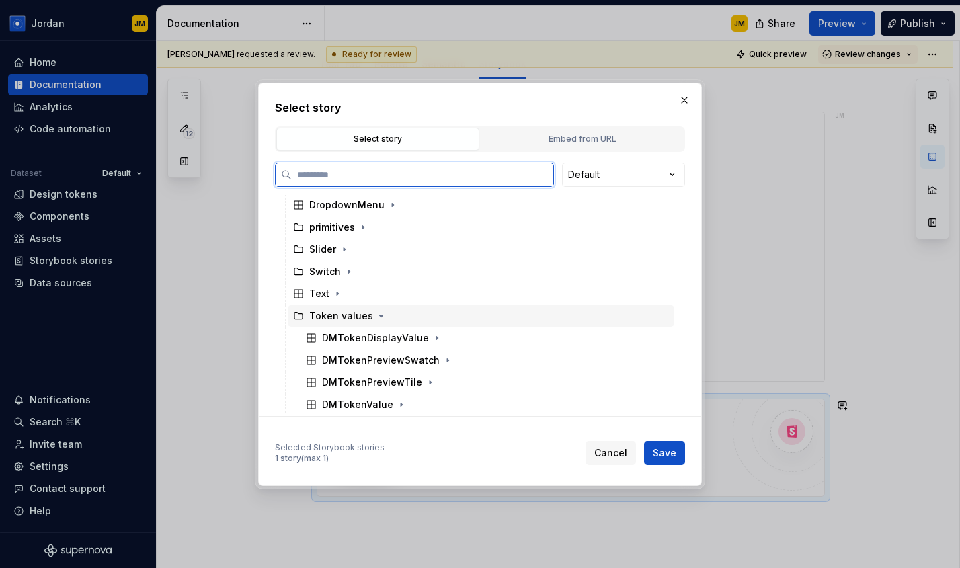
scroll to position [1654, 0]
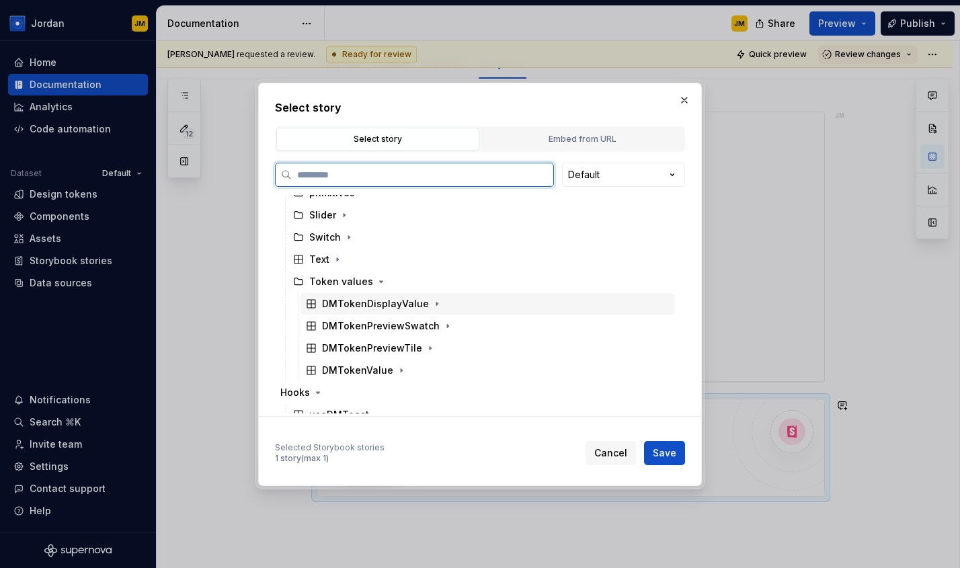
click at [409, 306] on div "DMTokenDisplayValue" at bounding box center [375, 303] width 107 height 13
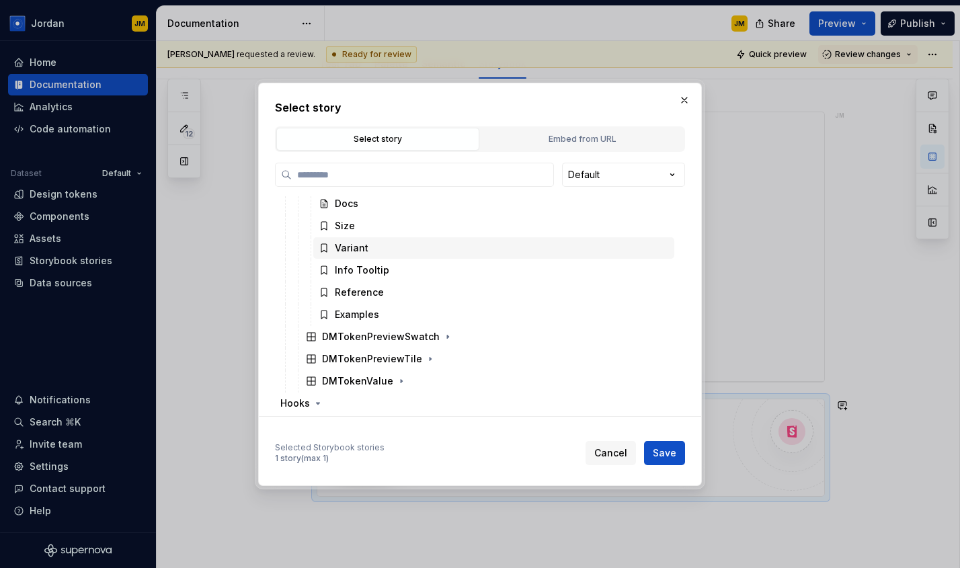
scroll to position [1781, 0]
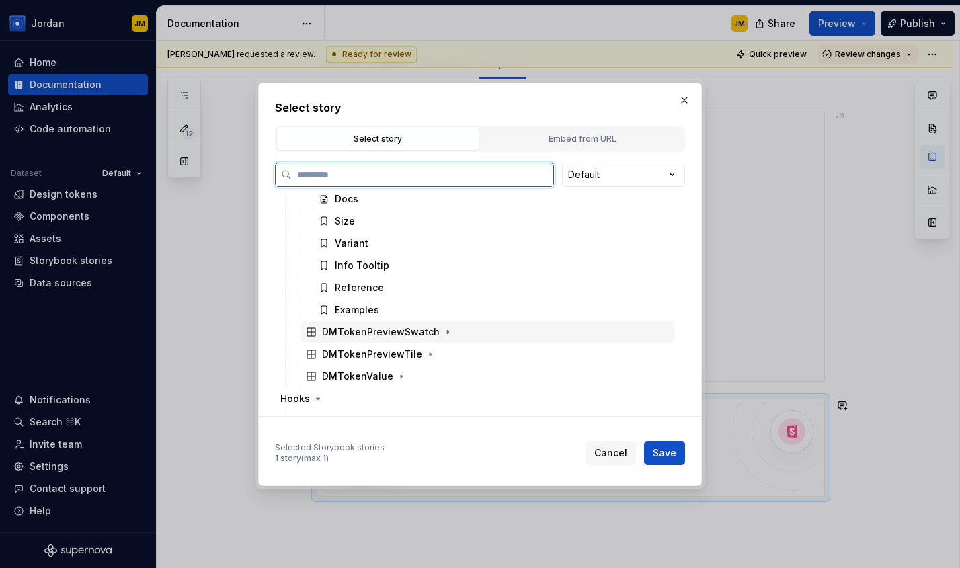
click at [397, 327] on div "DMTokenPreviewSwatch" at bounding box center [381, 331] width 118 height 13
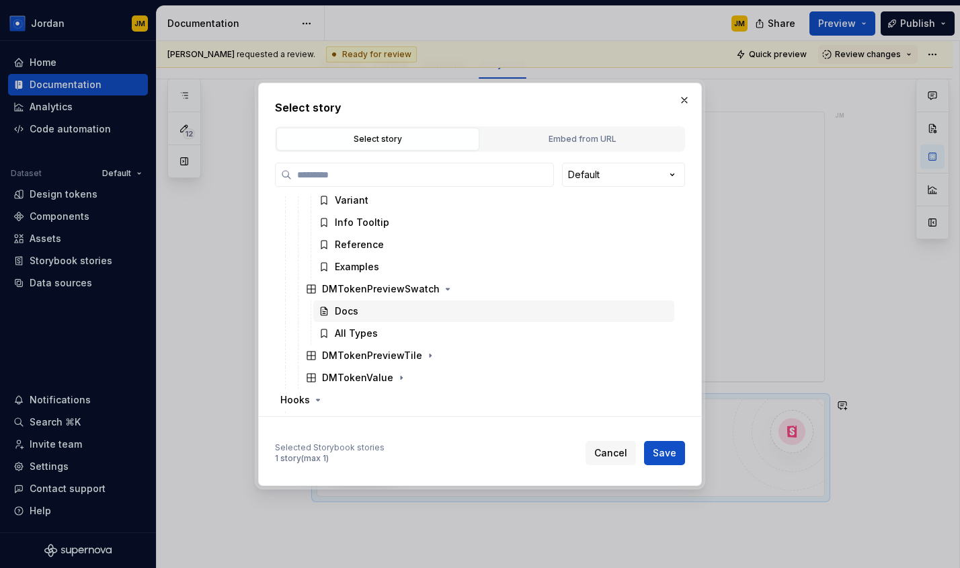
scroll to position [1847, 0]
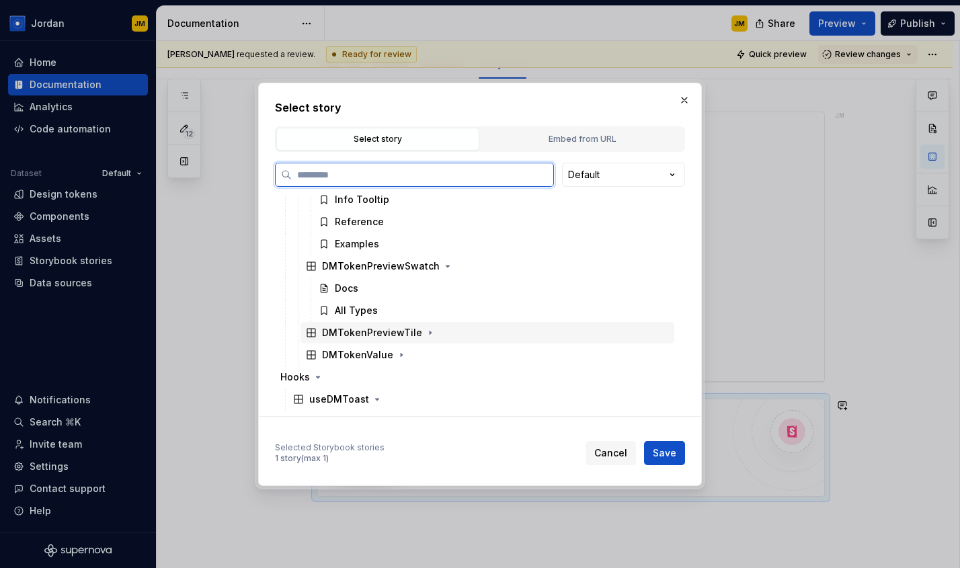
click at [386, 334] on div "DMTokenPreviewTile" at bounding box center [372, 332] width 100 height 13
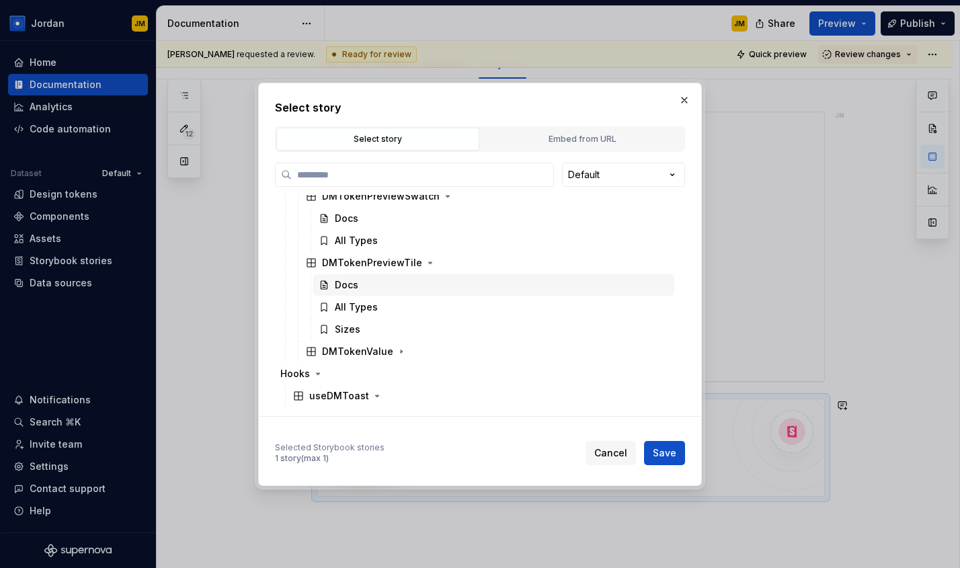
scroll to position [1921, 0]
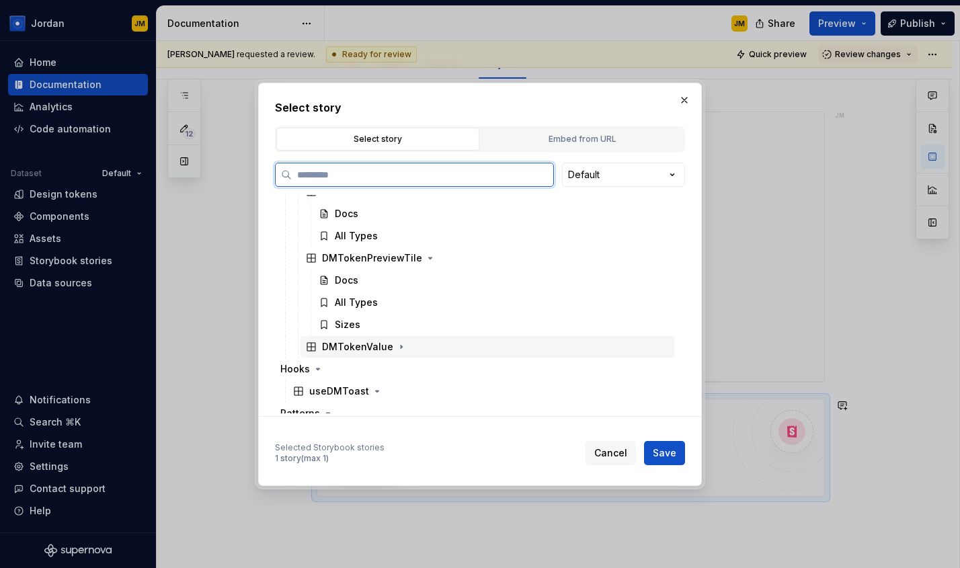
click at [374, 347] on div "DMTokenValue" at bounding box center [357, 346] width 71 height 13
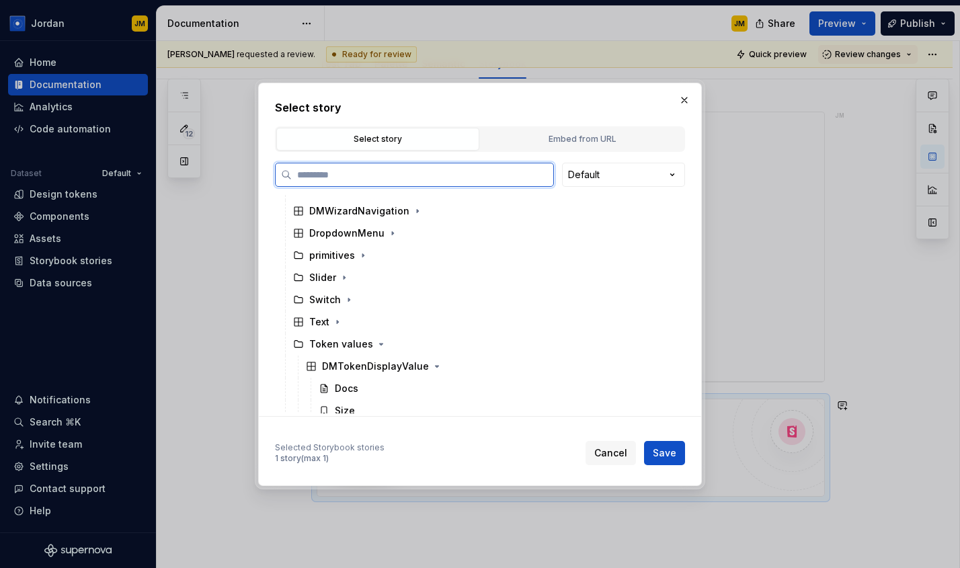
scroll to position [1588, 0]
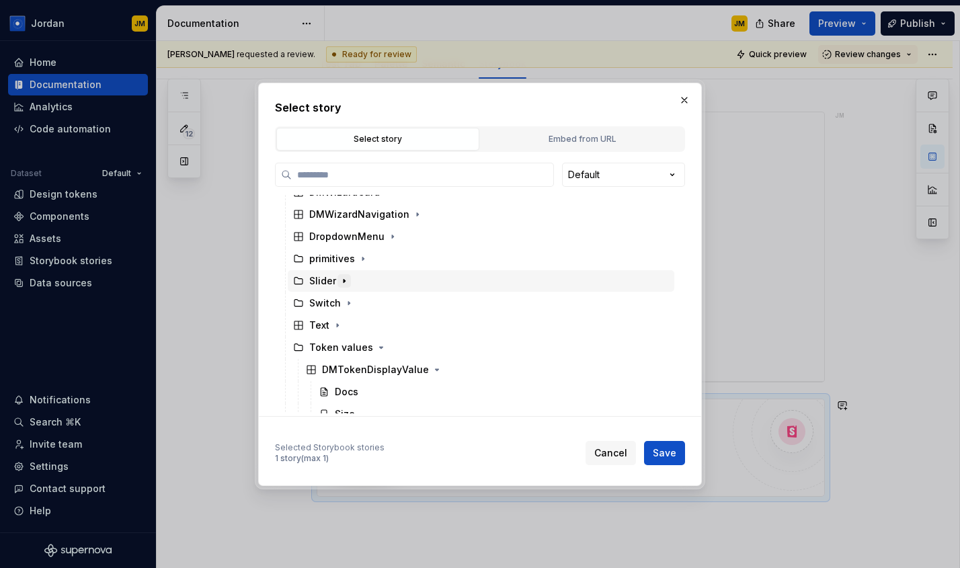
click at [339, 286] on icon "button" at bounding box center [344, 281] width 11 height 11
click at [341, 282] on icon "button" at bounding box center [344, 281] width 11 height 11
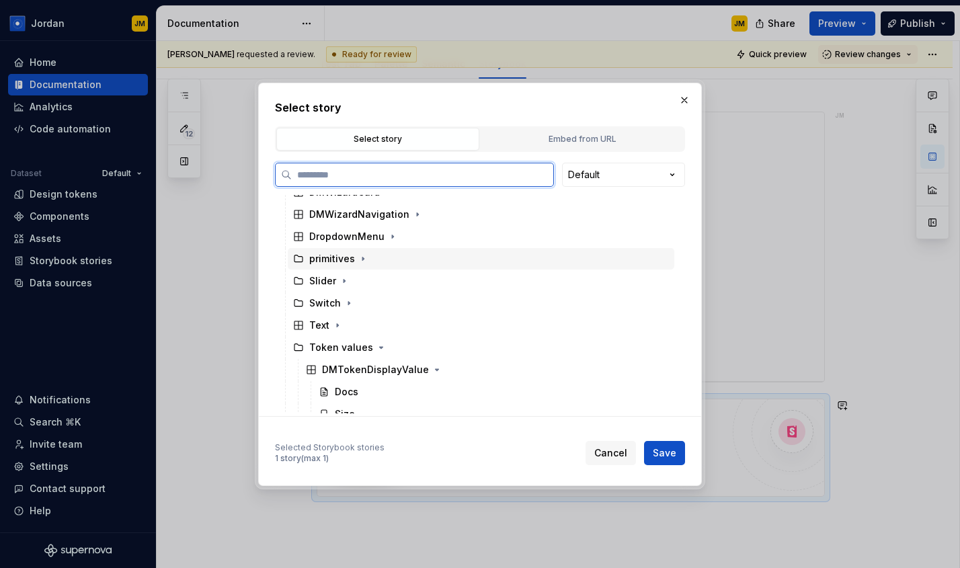
click at [342, 264] on div "primitives" at bounding box center [332, 258] width 46 height 13
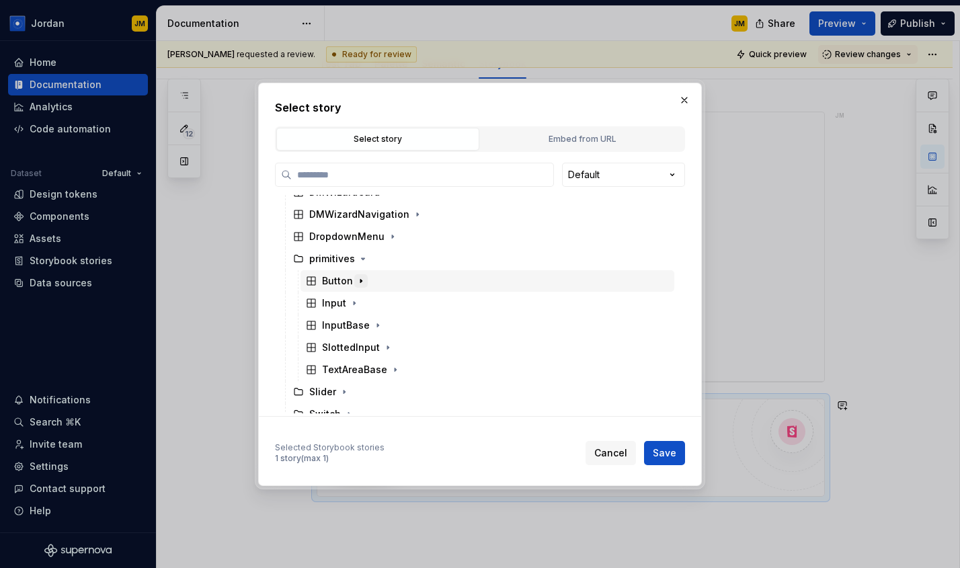
click at [354, 278] on button "button" at bounding box center [360, 280] width 13 height 13
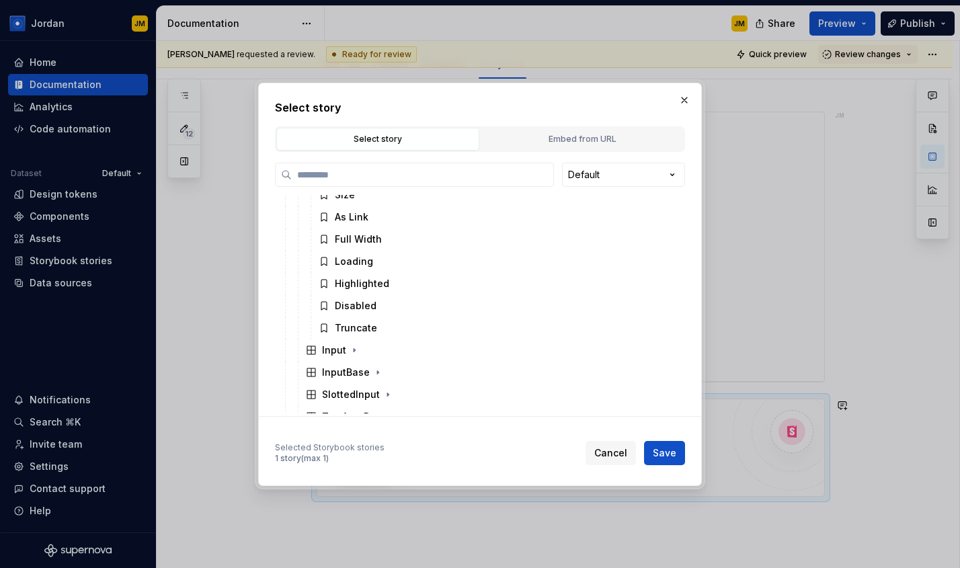
scroll to position [1816, 0]
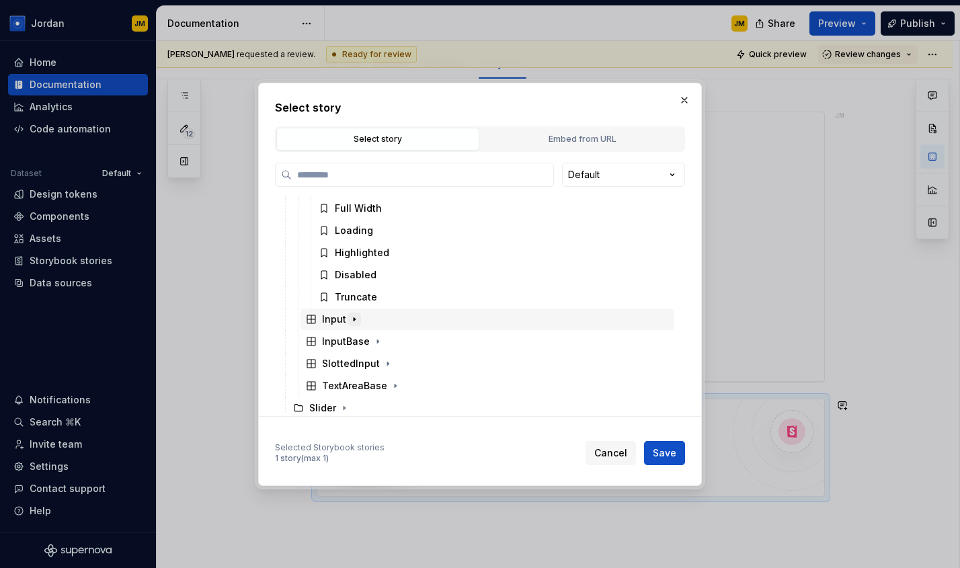
click at [350, 319] on icon "button" at bounding box center [354, 319] width 11 height 11
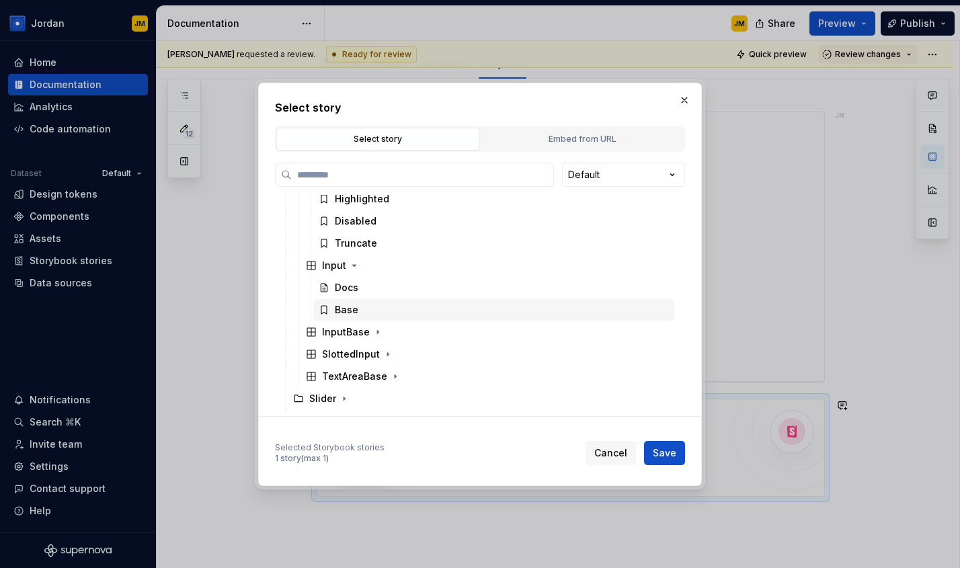
scroll to position [1871, 0]
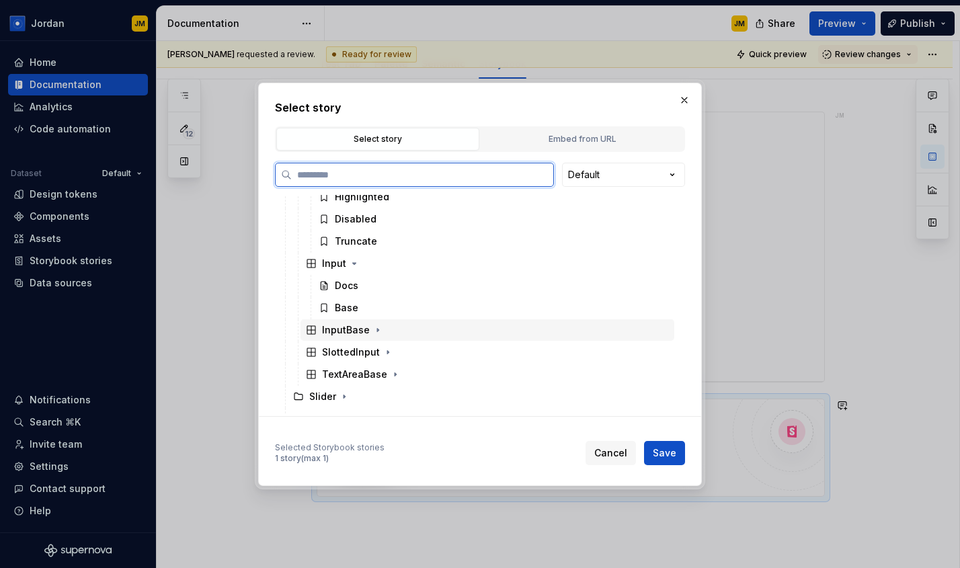
click at [362, 331] on div "InputBase" at bounding box center [346, 329] width 48 height 13
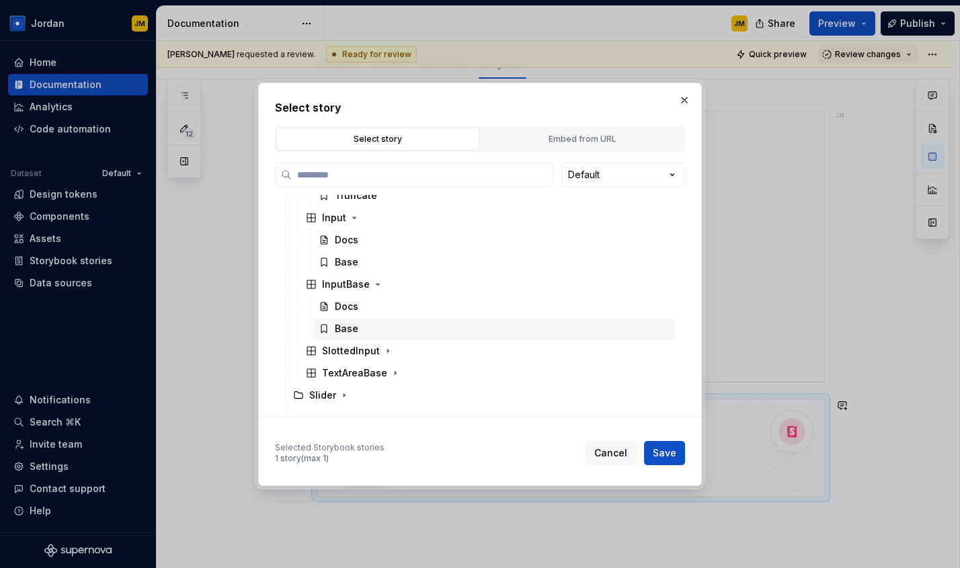
scroll to position [1920, 0]
click at [604, 450] on span "Cancel" at bounding box center [610, 452] width 33 height 13
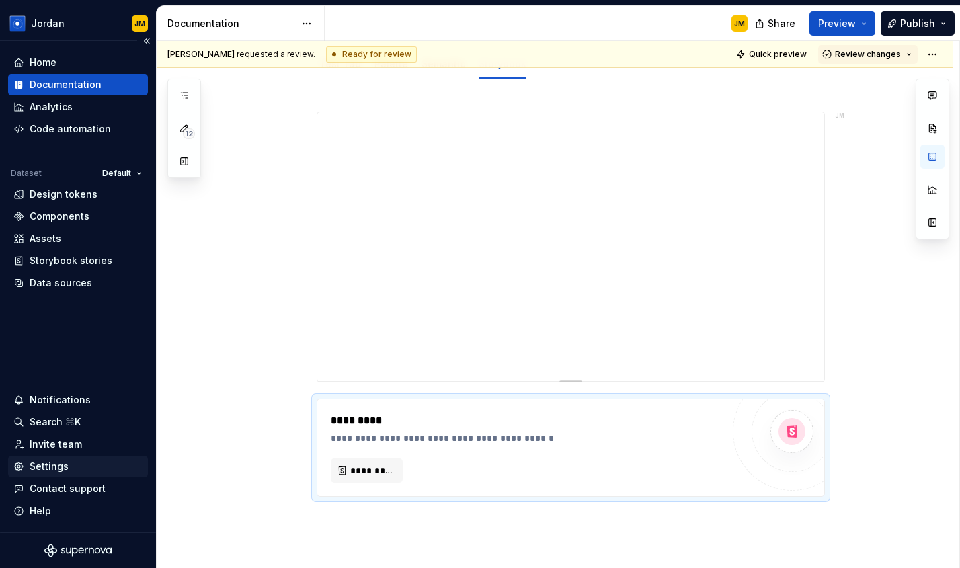
click at [69, 470] on div "Settings" at bounding box center [77, 466] width 129 height 13
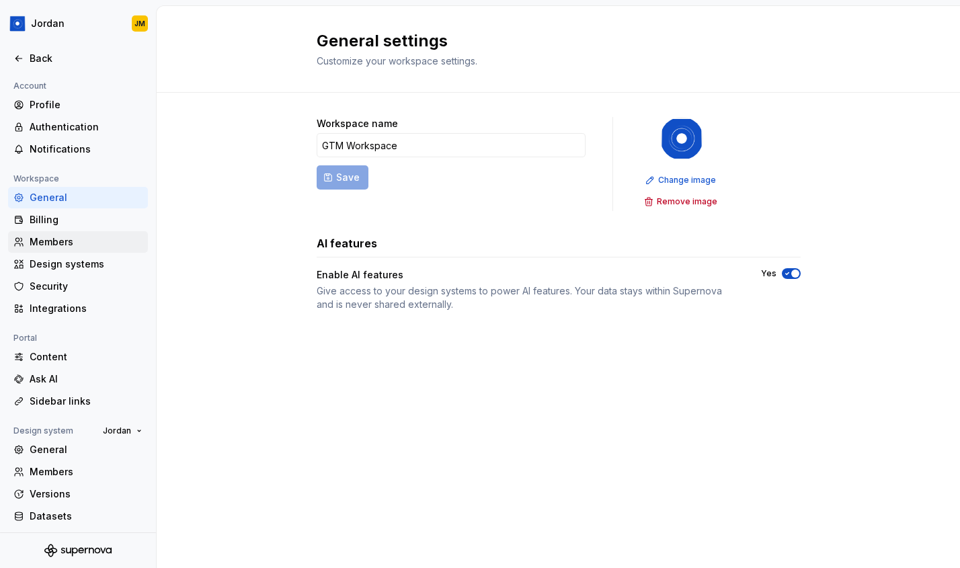
click at [67, 243] on div "Members" at bounding box center [86, 241] width 113 height 13
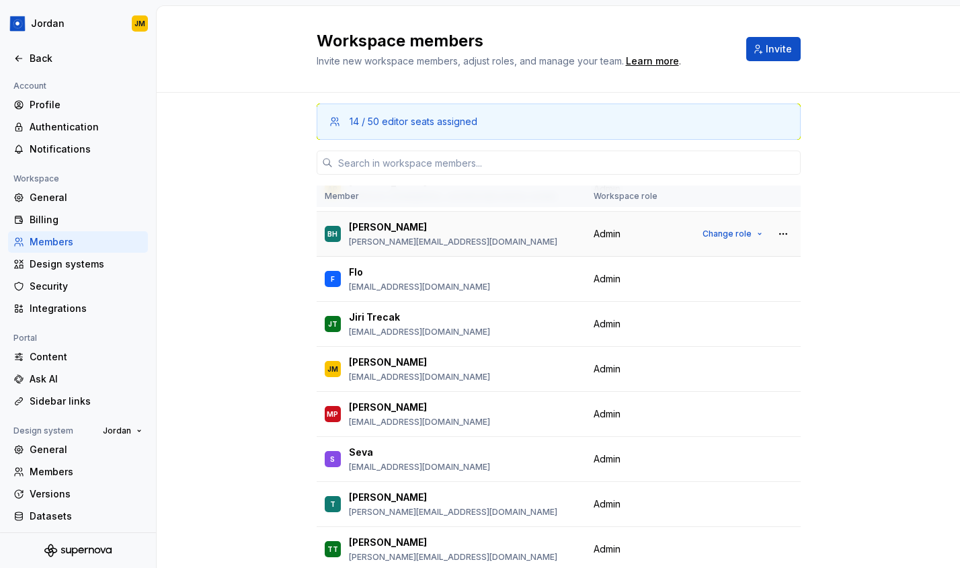
scroll to position [132, 0]
click at [48, 59] on div "Back" at bounding box center [86, 58] width 113 height 13
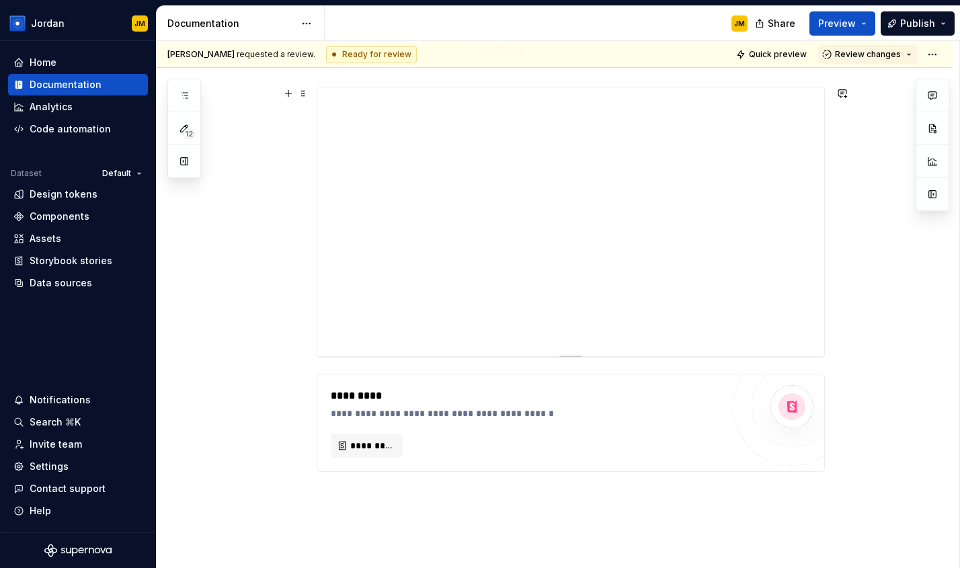
scroll to position [268, 0]
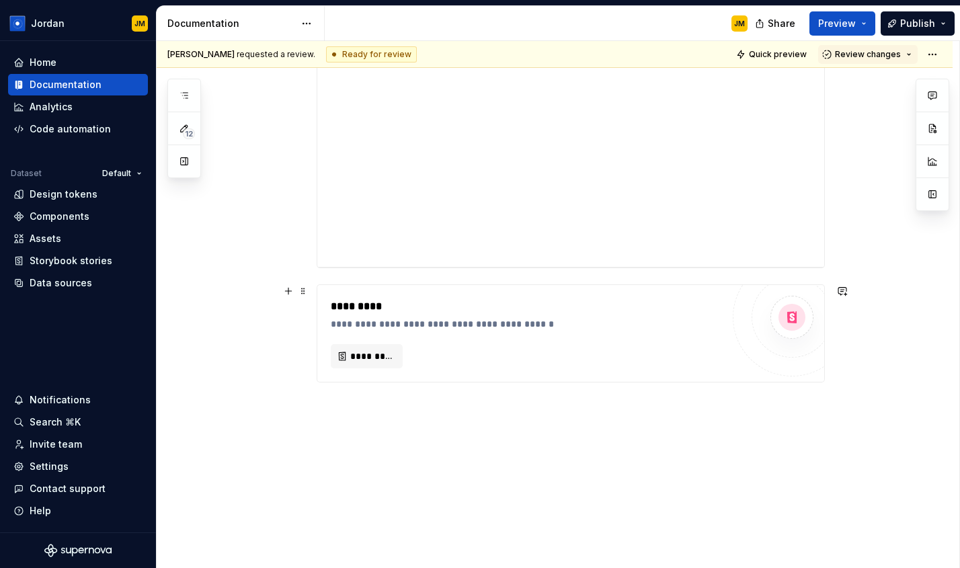
click at [490, 357] on div "*********" at bounding box center [526, 356] width 391 height 24
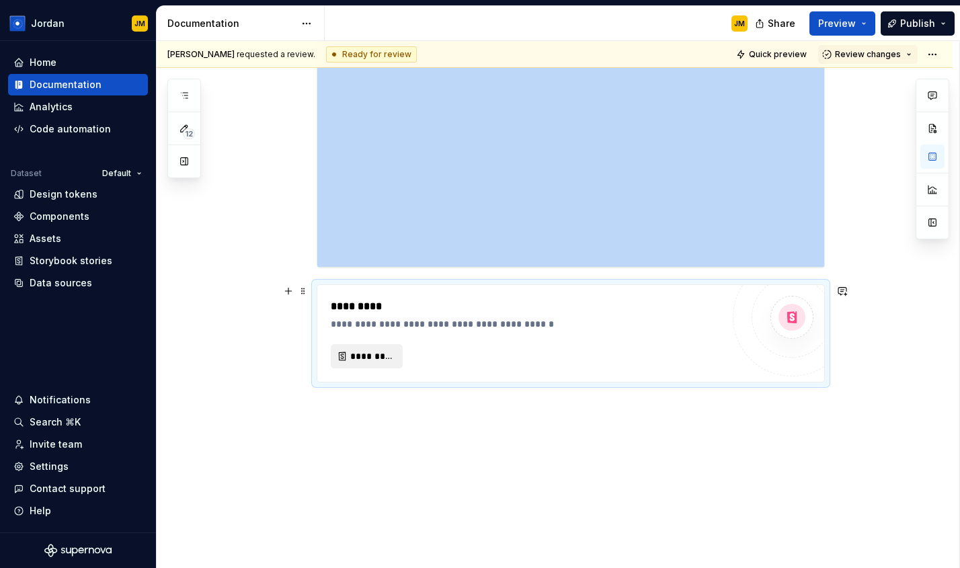
click at [397, 351] on button "*********" at bounding box center [367, 356] width 72 height 24
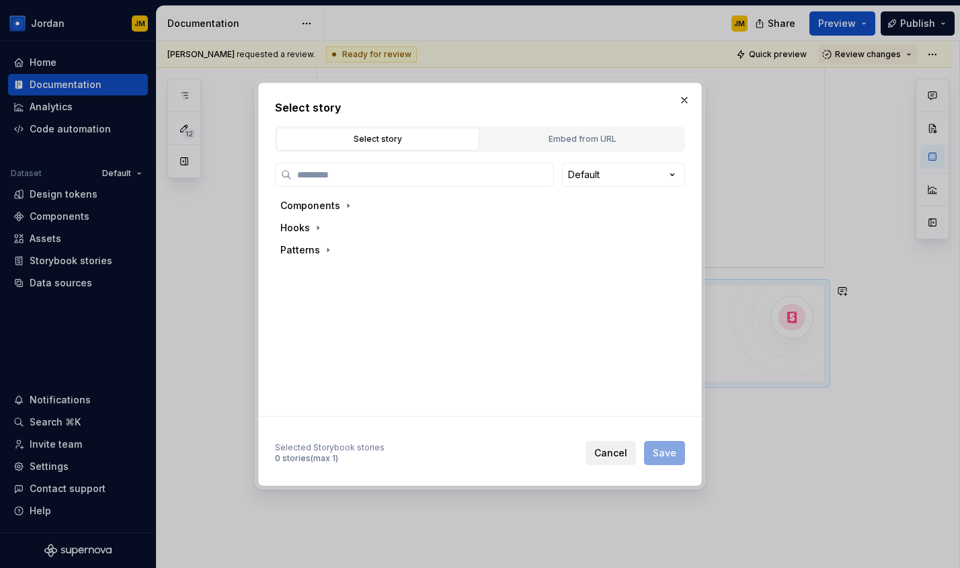
click at [609, 452] on span "Cancel" at bounding box center [610, 452] width 33 height 13
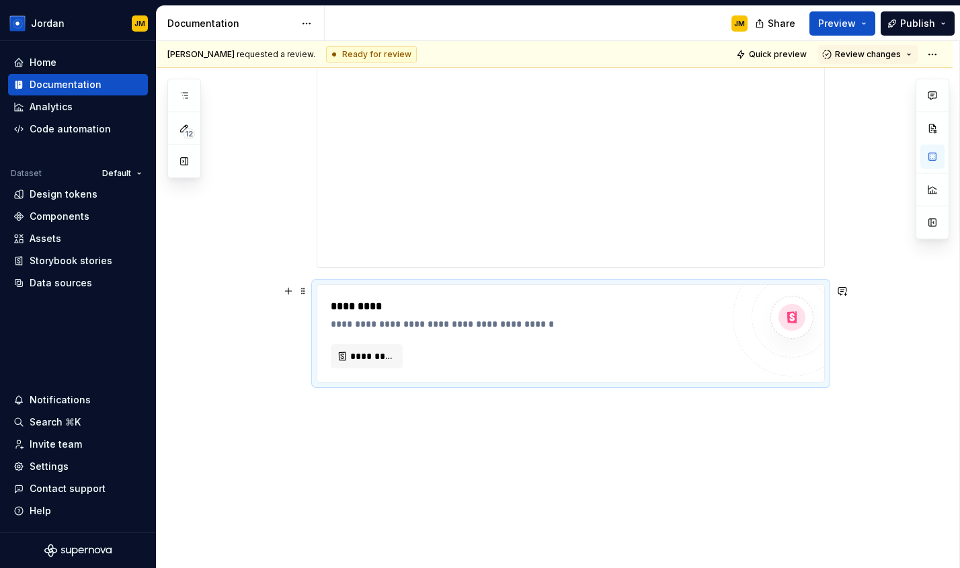
click at [726, 316] on div "**********" at bounding box center [570, 333] width 507 height 97
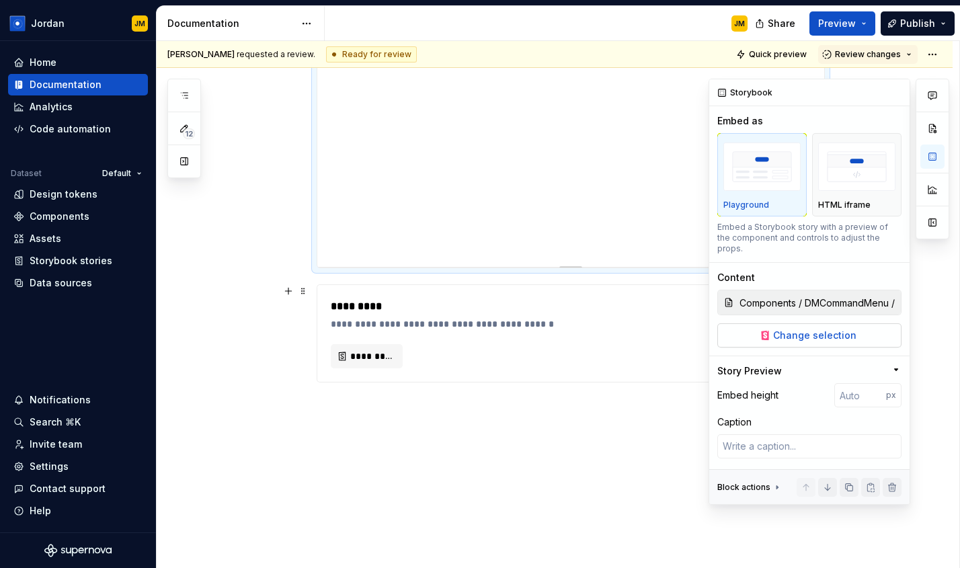
click at [826, 329] on span "Change selection" at bounding box center [814, 335] width 83 height 13
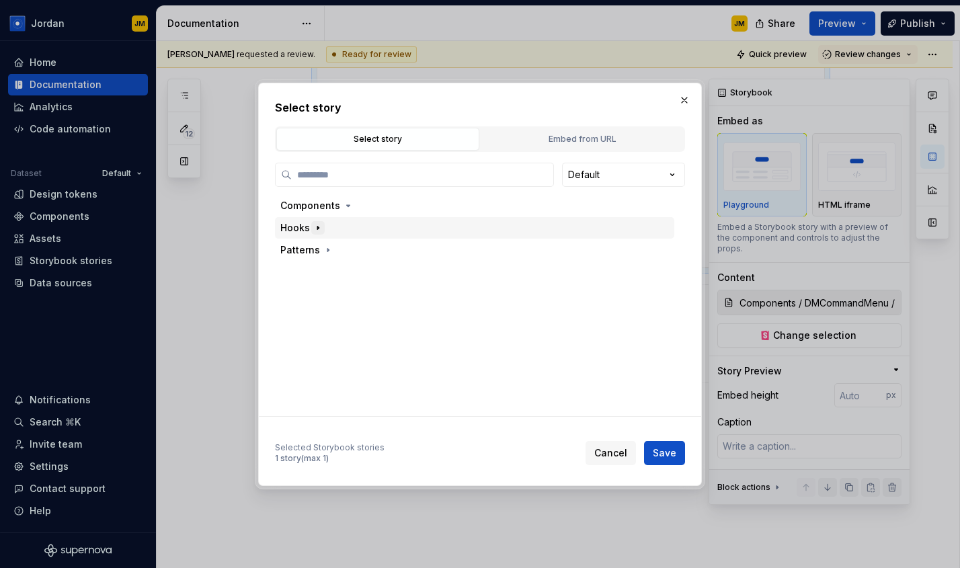
click at [315, 230] on icon "button" at bounding box center [317, 227] width 11 height 11
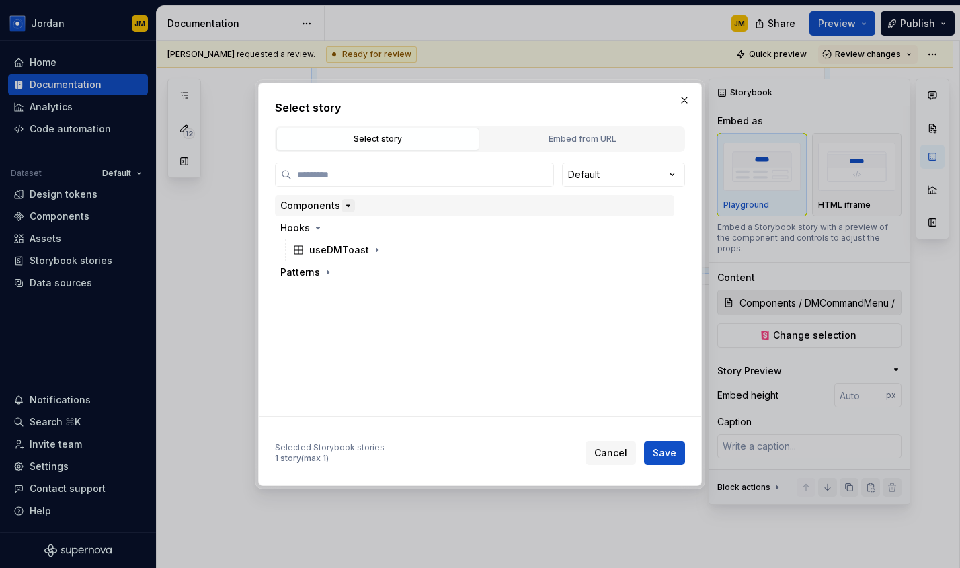
click at [347, 205] on icon "button" at bounding box center [348, 205] width 3 height 1
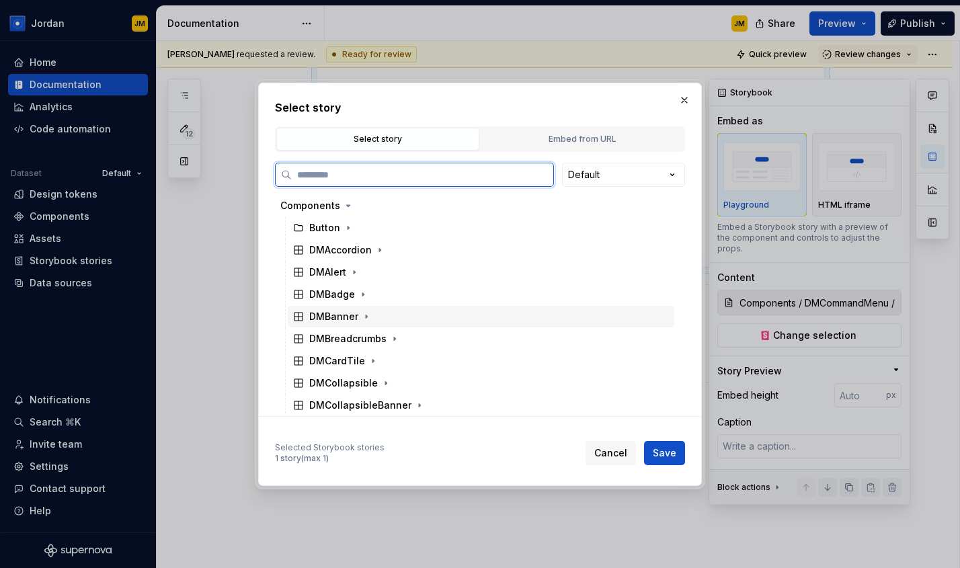
click at [298, 314] on icon at bounding box center [298, 316] width 8 height 8
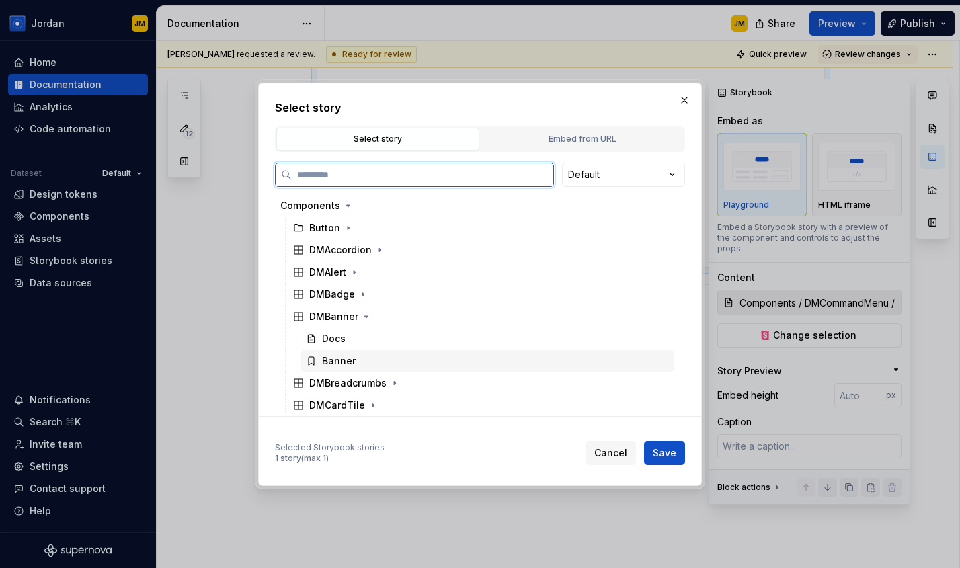
click at [343, 356] on div "Banner" at bounding box center [339, 360] width 34 height 13
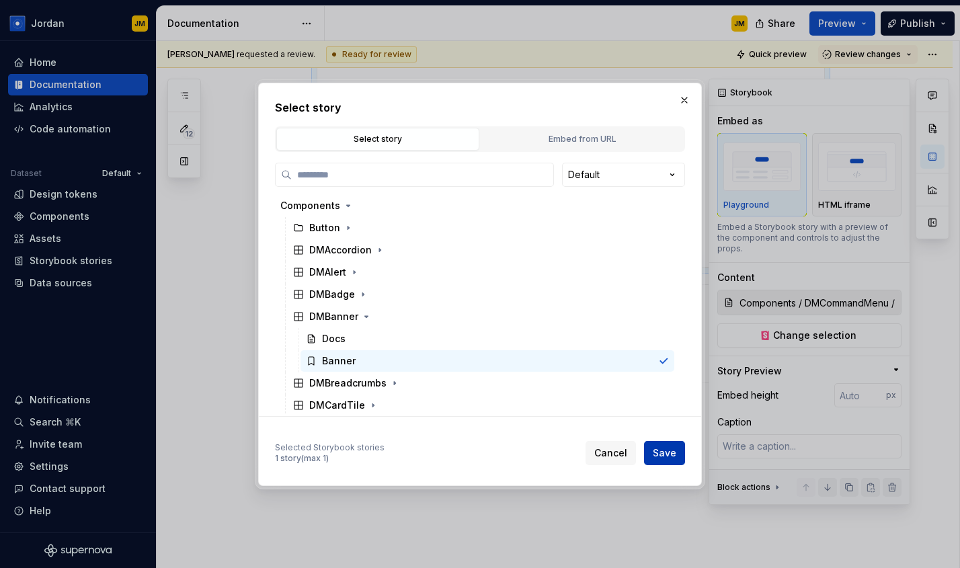
click at [673, 454] on span "Save" at bounding box center [664, 452] width 24 height 13
type textarea "*"
type input "Components / DMBanner / Banner"
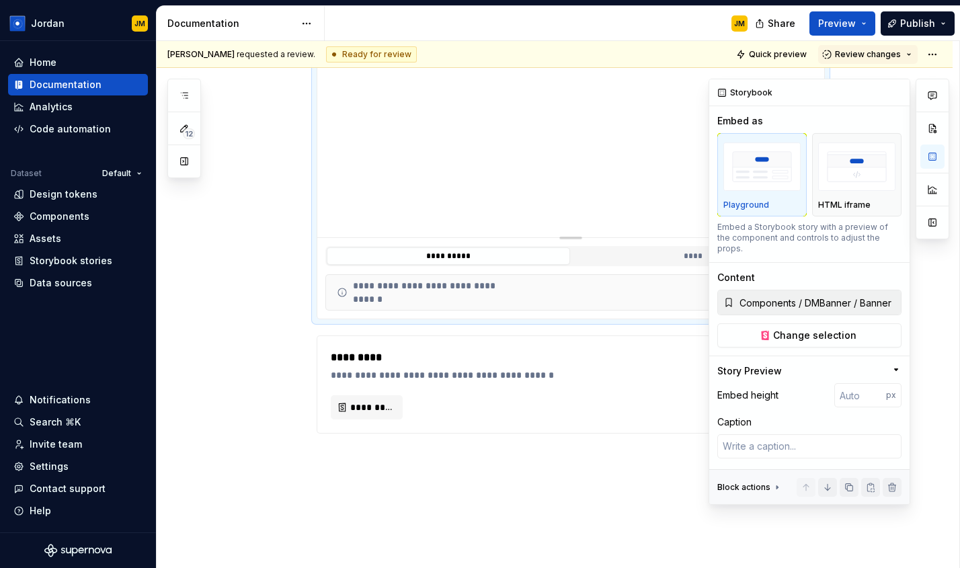
scroll to position [292, 0]
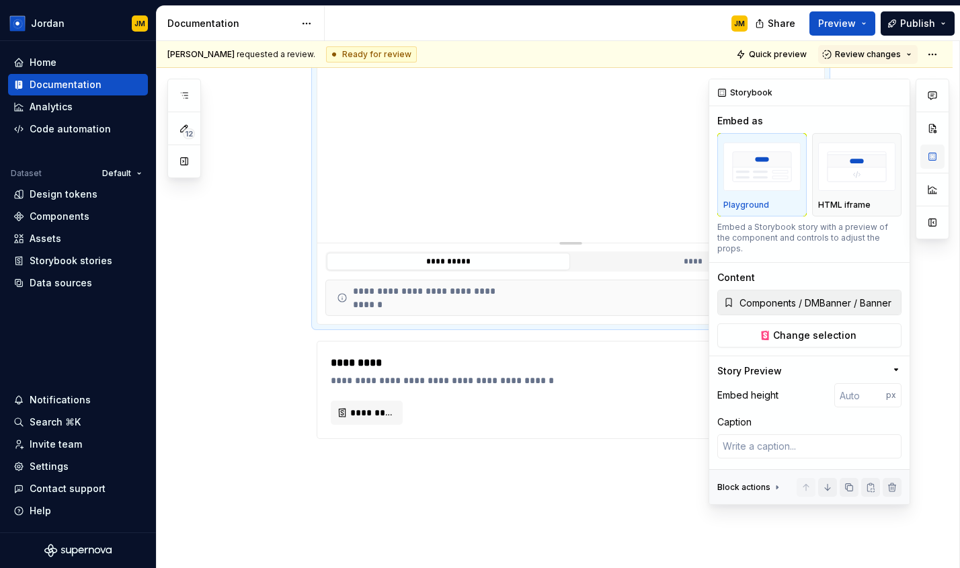
click at [935, 156] on button "button" at bounding box center [932, 156] width 24 height 24
click at [898, 93] on button "button" at bounding box center [895, 92] width 19 height 19
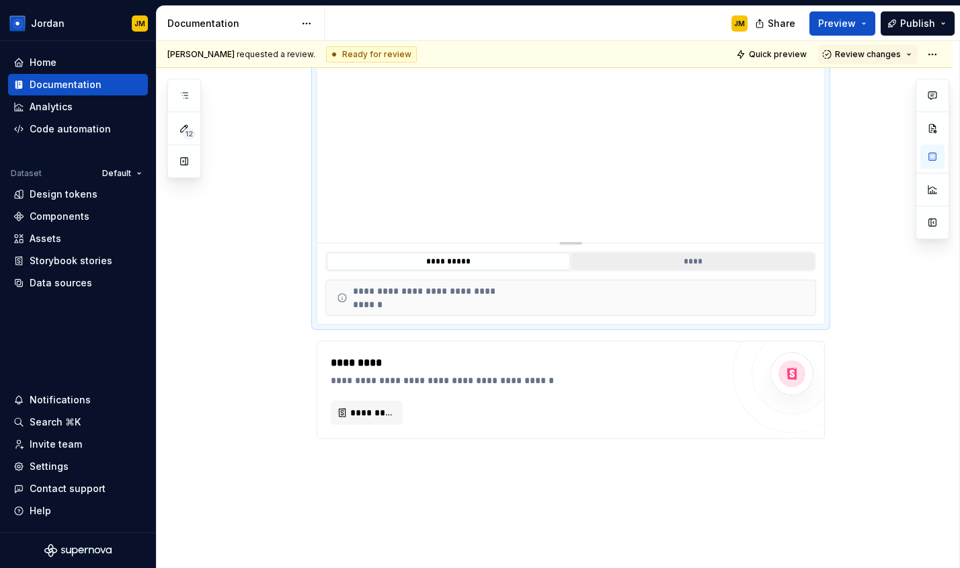
scroll to position [279, 0]
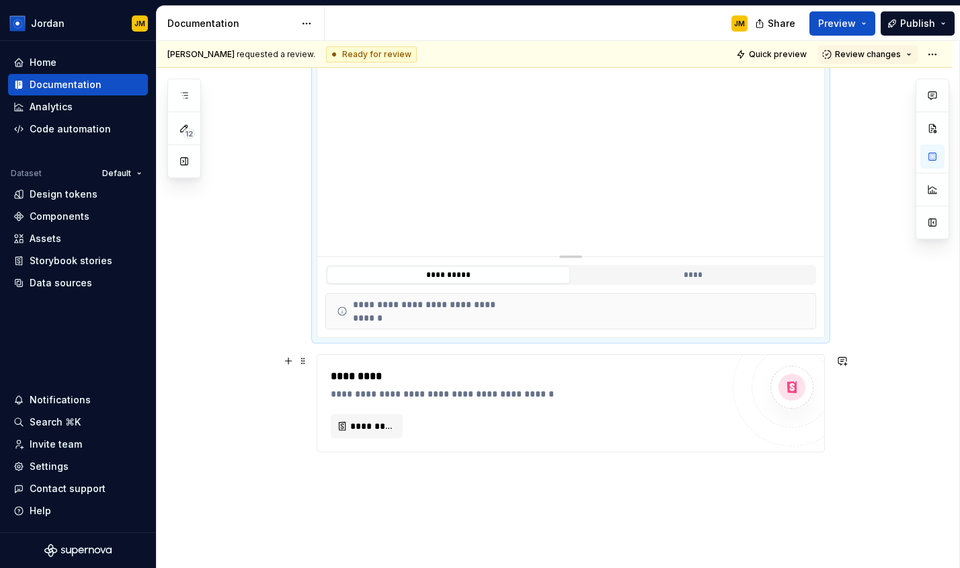
click at [722, 384] on div "**********" at bounding box center [526, 384] width 391 height 32
click at [810, 290] on div "**********" at bounding box center [570, 275] width 507 height 36
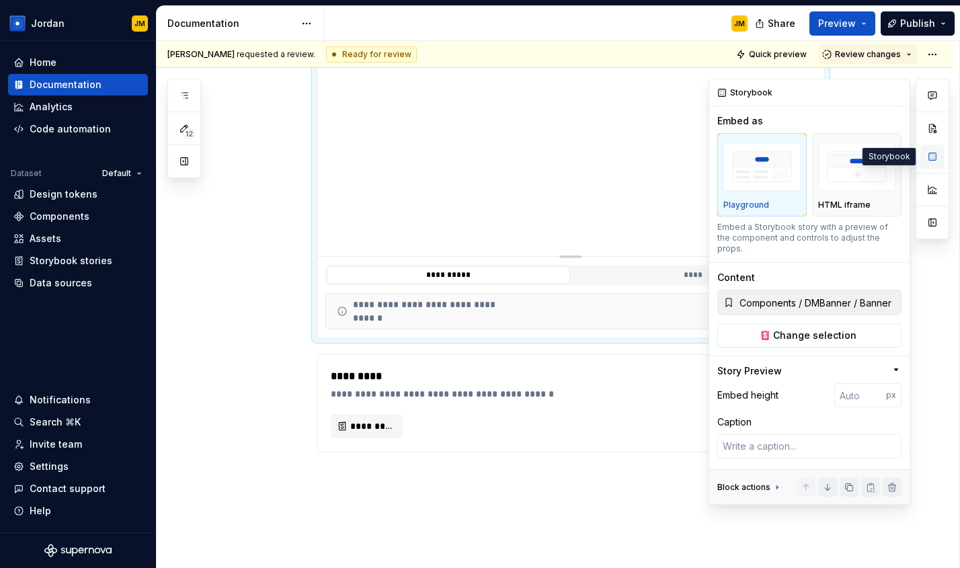
click at [935, 154] on button "button" at bounding box center [932, 156] width 24 height 24
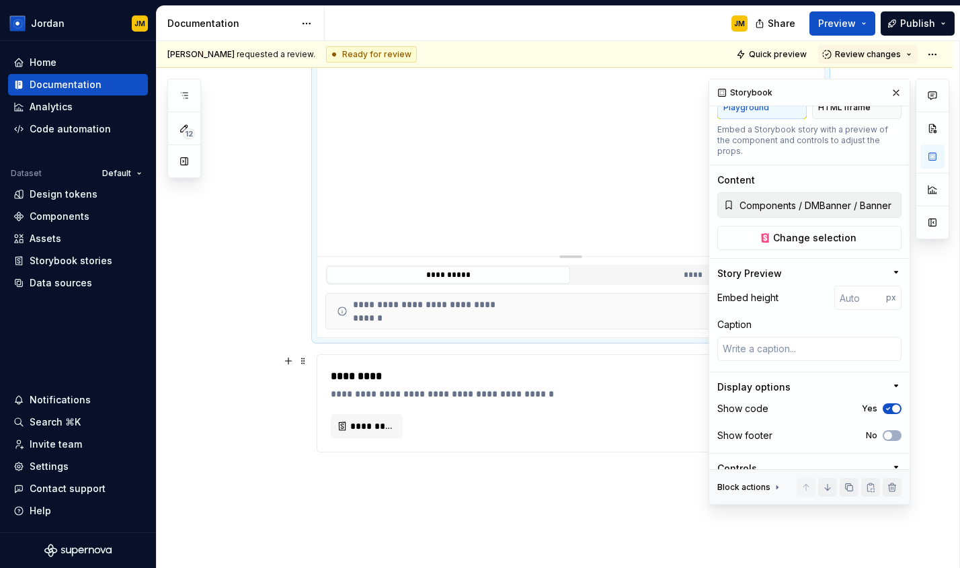
scroll to position [206, 0]
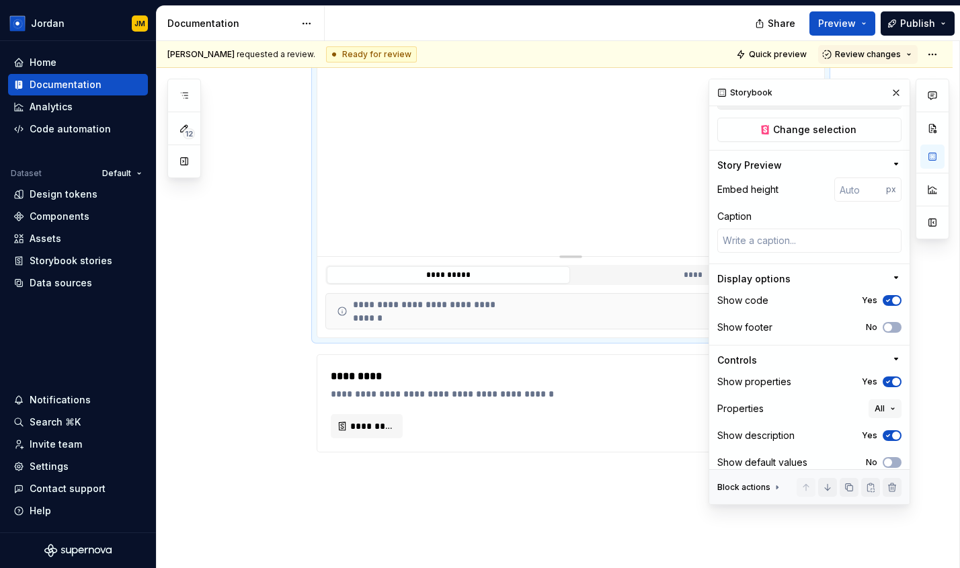
type textarea "*"
